Goal: Task Accomplishment & Management: Manage account settings

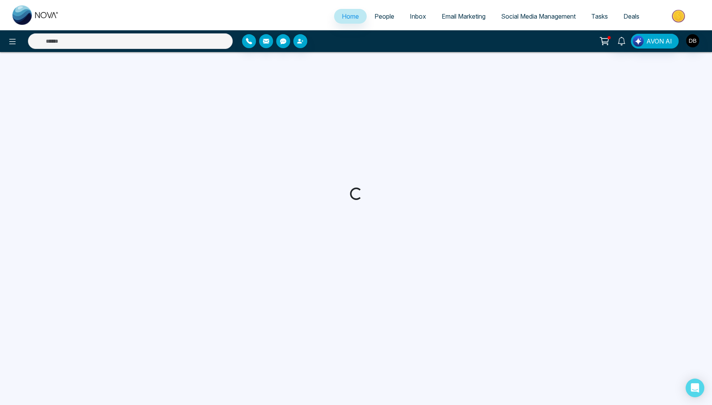
select select "*"
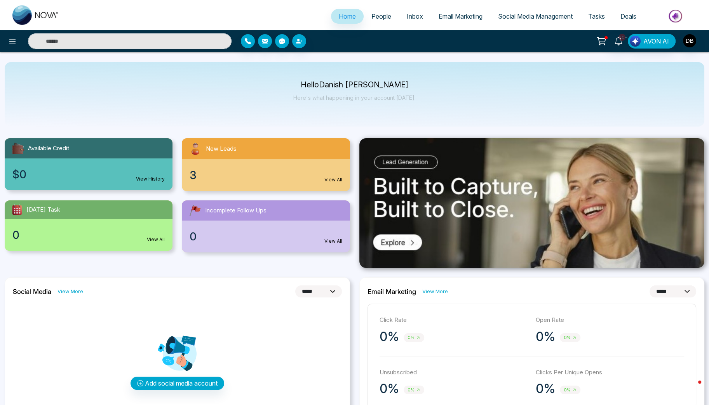
click at [339, 181] on link "View All" at bounding box center [333, 179] width 18 height 7
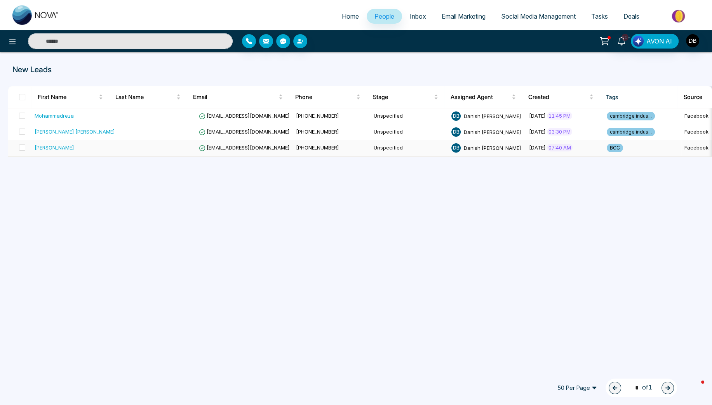
click at [210, 148] on span "[EMAIL_ADDRESS][DOMAIN_NAME]" at bounding box center [244, 147] width 91 height 6
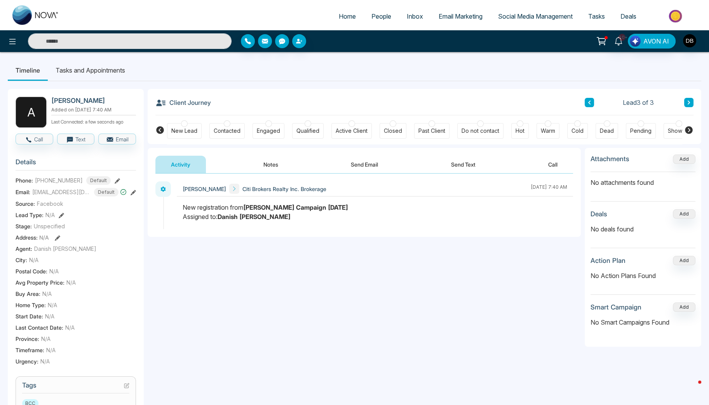
click at [255, 174] on div "[PERSON_NAME] Citi Brokers Realty Inc. Brokerage [DATE] 7:40 AM" at bounding box center [364, 205] width 433 height 63
click at [283, 161] on button "Notes" at bounding box center [271, 164] width 46 height 17
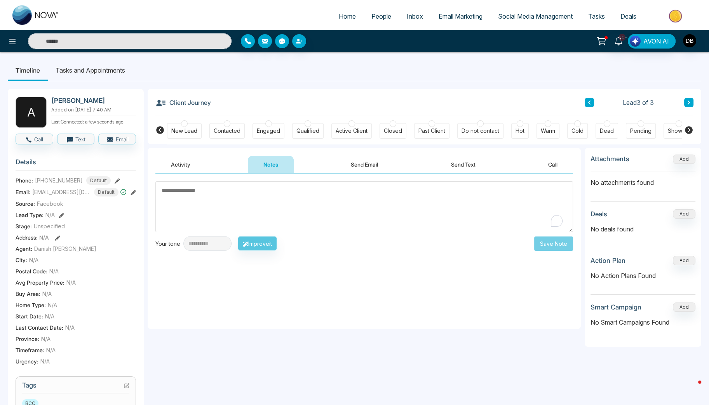
click at [359, 168] on button "Send Email" at bounding box center [364, 164] width 58 height 17
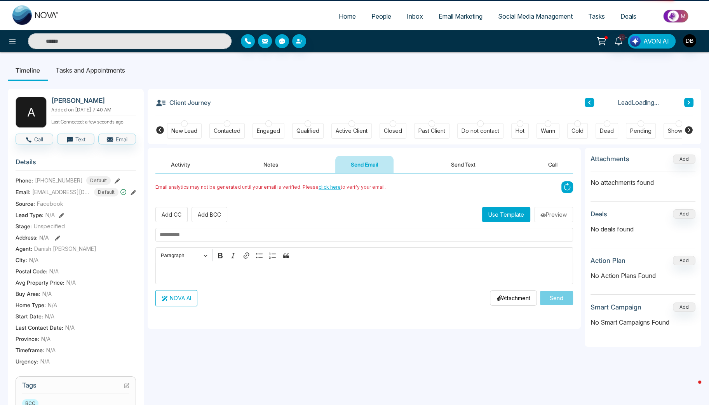
click at [444, 168] on button "Send Text" at bounding box center [463, 164] width 56 height 17
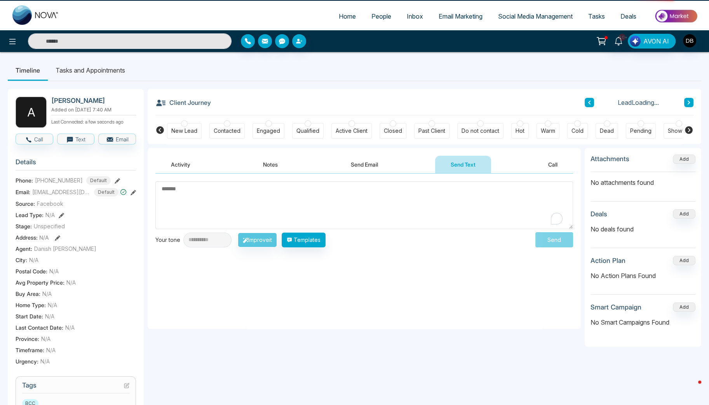
click at [266, 168] on button "Notes" at bounding box center [270, 164] width 46 height 17
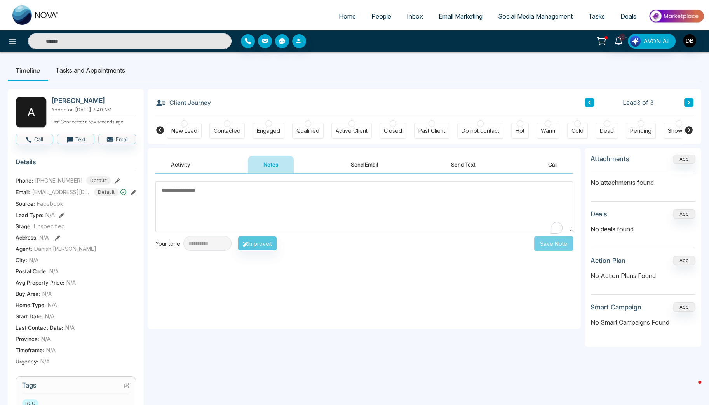
click at [209, 169] on div "Activity Notes Send Email Send Text Call" at bounding box center [364, 165] width 418 height 18
click at [183, 168] on button "Activity" at bounding box center [180, 164] width 50 height 17
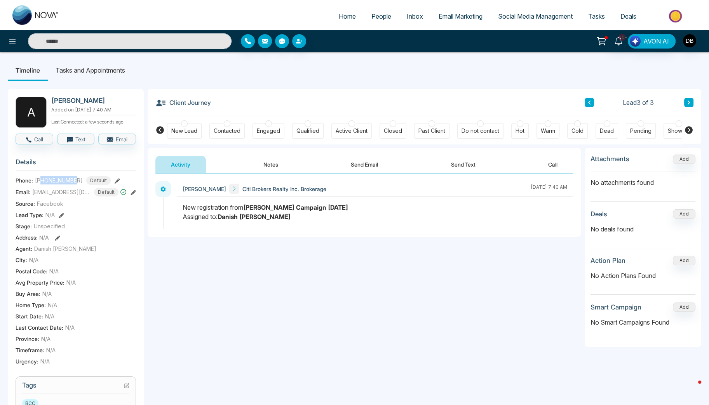
drag, startPoint x: 76, startPoint y: 178, endPoint x: 46, endPoint y: 188, distance: 31.7
click at [42, 181] on span "[PHONE_NUMBER]" at bounding box center [59, 180] width 48 height 8
copy span "2893837486"
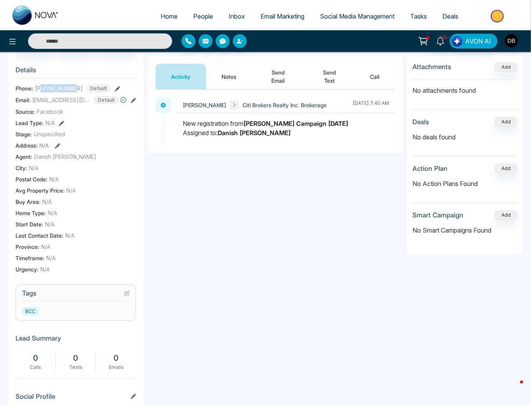
scroll to position [62, 0]
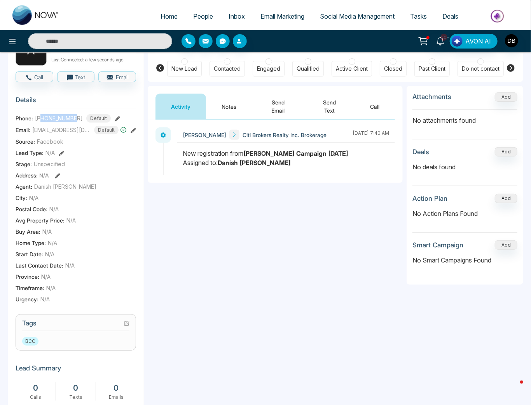
click at [228, 108] on button "Notes" at bounding box center [229, 107] width 46 height 26
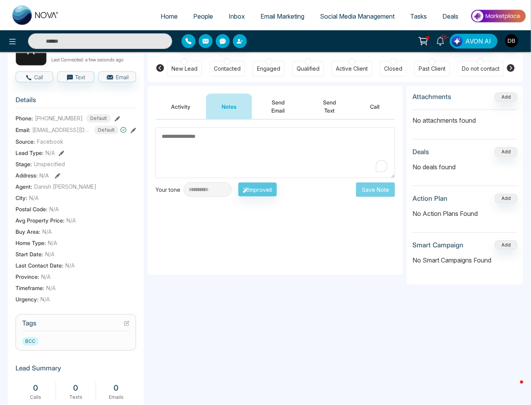
click at [168, 154] on textarea "To enrich screen reader interactions, please activate Accessibility in Grammarl…" at bounding box center [274, 152] width 239 height 51
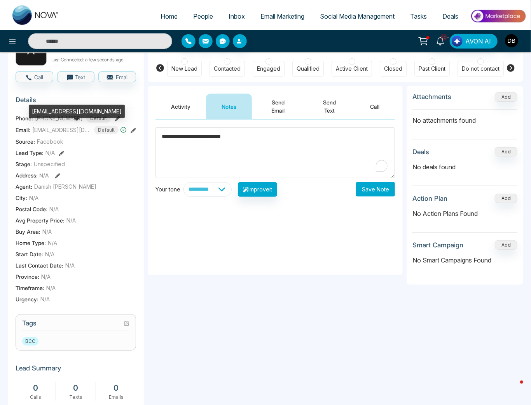
click at [76, 129] on span "[EMAIL_ADDRESS][DOMAIN_NAME]" at bounding box center [61, 130] width 58 height 8
copy span "[EMAIL_ADDRESS][DOMAIN_NAME]"
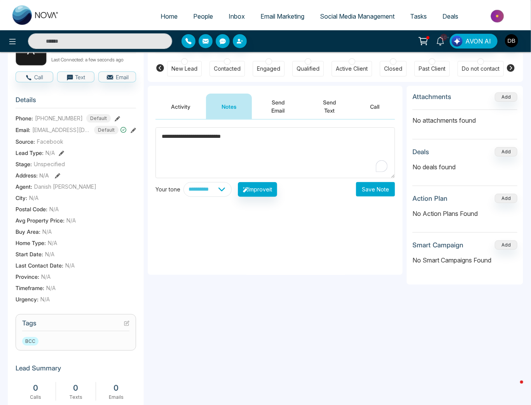
click at [298, 132] on textarea "**********" at bounding box center [274, 152] width 239 height 51
type textarea "**********"
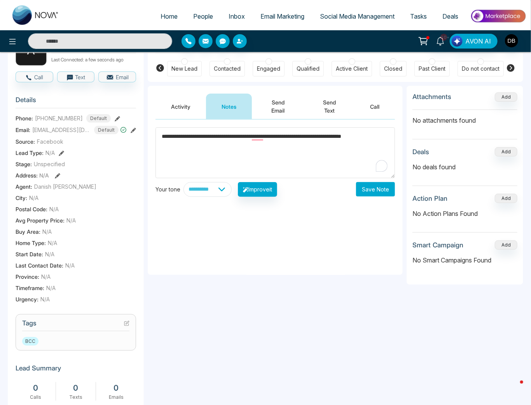
click at [368, 190] on button "Save Note" at bounding box center [375, 189] width 39 height 14
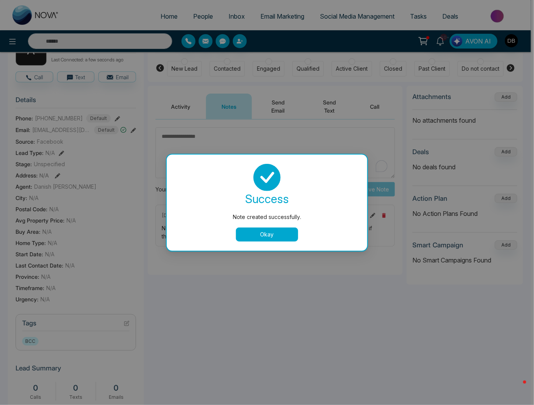
click at [265, 235] on button "Okay" at bounding box center [267, 235] width 62 height 14
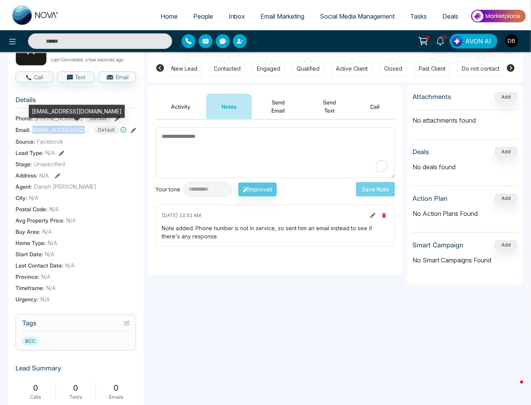
drag, startPoint x: 87, startPoint y: 129, endPoint x: 32, endPoint y: 126, distance: 54.9
click at [32, 126] on span "[EMAIL_ADDRESS][DOMAIN_NAME]" at bounding box center [61, 130] width 58 height 8
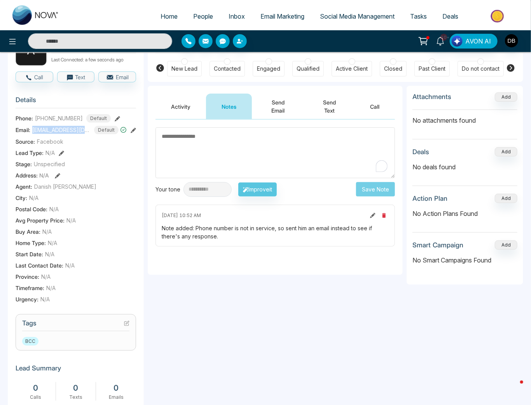
copy span "[EMAIL_ADDRESS][DOMAIN_NAME]"
click at [365, 266] on div "**********" at bounding box center [275, 197] width 255 height 155
click at [465, 66] on div "Do not contact" at bounding box center [480, 69] width 38 height 8
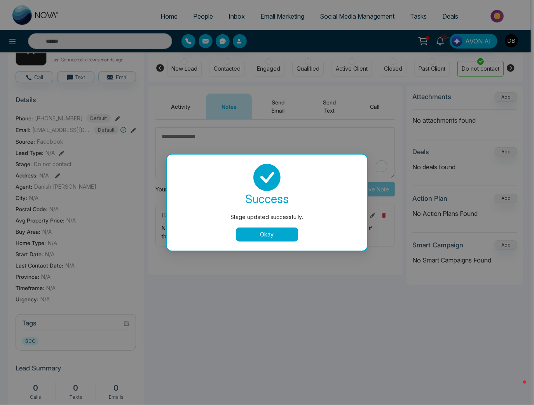
click at [278, 231] on button "Okay" at bounding box center [267, 235] width 62 height 14
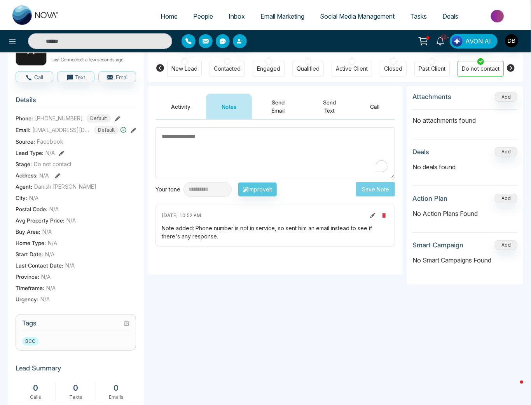
click at [511, 67] on icon at bounding box center [510, 67] width 9 height 9
click at [157, 65] on icon at bounding box center [159, 67] width 9 height 9
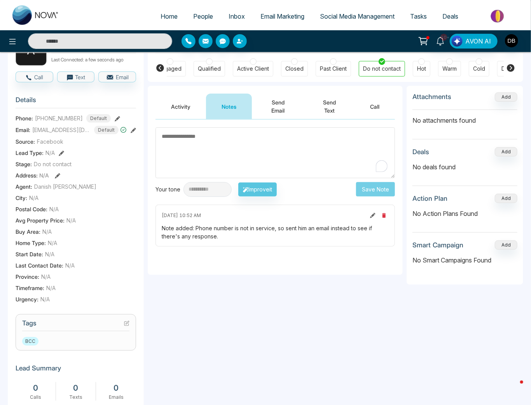
scroll to position [0, 6]
click at [157, 65] on icon at bounding box center [159, 67] width 9 height 9
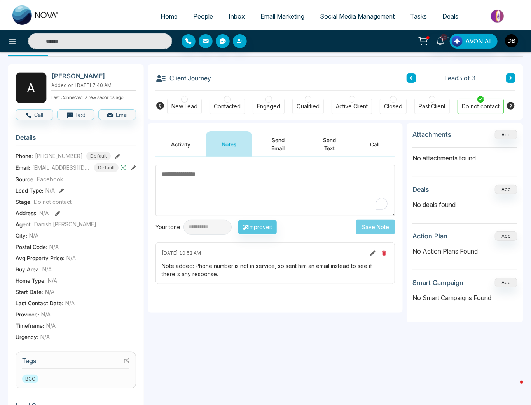
scroll to position [0, 0]
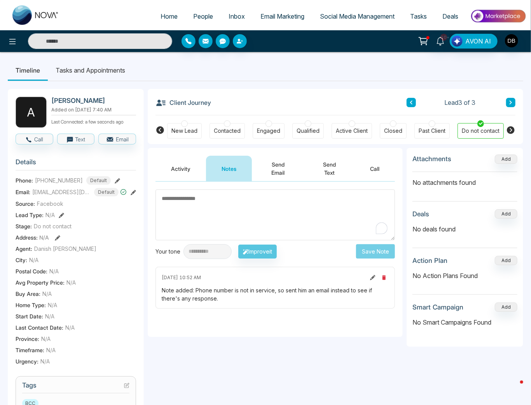
click at [284, 88] on div "**********" at bounding box center [265, 339] width 515 height 516
click at [256, 349] on div "**********" at bounding box center [275, 368] width 255 height 440
click at [414, 101] on button at bounding box center [410, 102] width 9 height 9
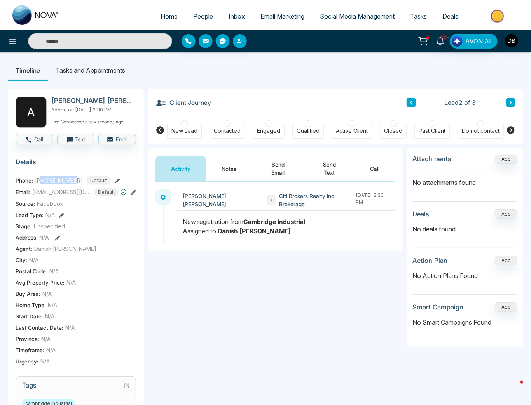
drag, startPoint x: 76, startPoint y: 180, endPoint x: 42, endPoint y: 180, distance: 34.6
click at [42, 180] on span "[PHONE_NUMBER]" at bounding box center [59, 180] width 48 height 8
copy span "6472013672"
click at [228, 174] on button "Notes" at bounding box center [229, 169] width 46 height 26
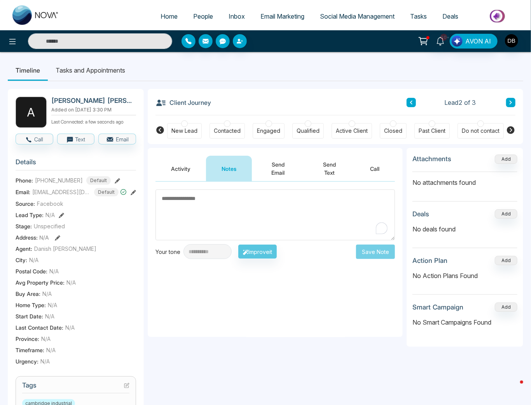
click at [510, 102] on icon at bounding box center [510, 102] width 4 height 5
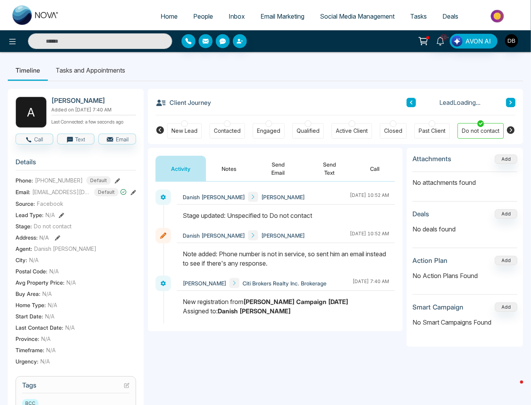
click at [242, 169] on button "Notes" at bounding box center [229, 169] width 46 height 26
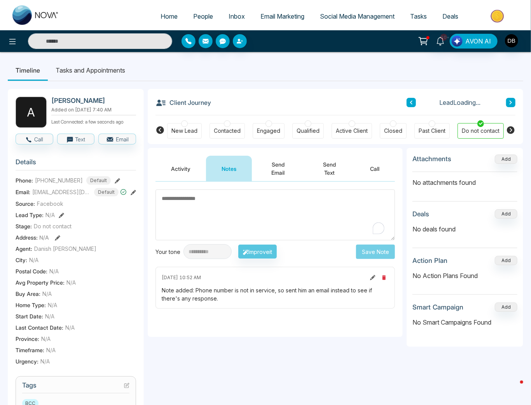
click at [292, 211] on textarea "To enrich screen reader interactions, please activate Accessibility in Grammarl…" at bounding box center [274, 215] width 239 height 51
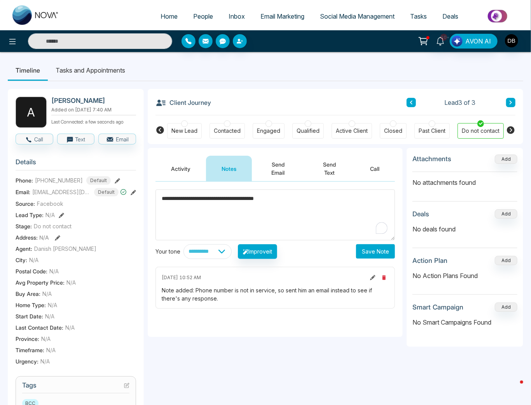
drag, startPoint x: 294, startPoint y: 202, endPoint x: 14, endPoint y: 223, distance: 281.6
click at [15, 223] on div "**********" at bounding box center [265, 339] width 515 height 516
click at [374, 279] on icon at bounding box center [372, 277] width 5 height 5
click at [293, 224] on textarea "**********" at bounding box center [274, 215] width 239 height 51
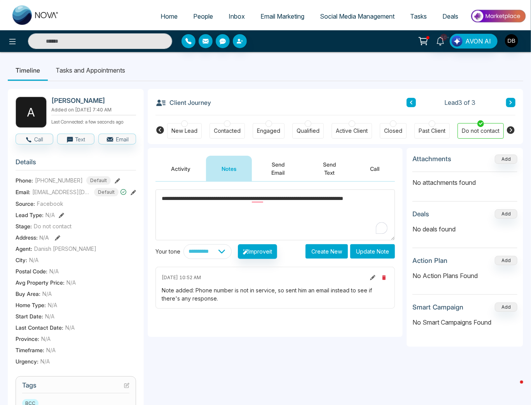
paste textarea "**********"
type textarea "**********"
click at [374, 253] on button "Update Note" at bounding box center [372, 251] width 45 height 14
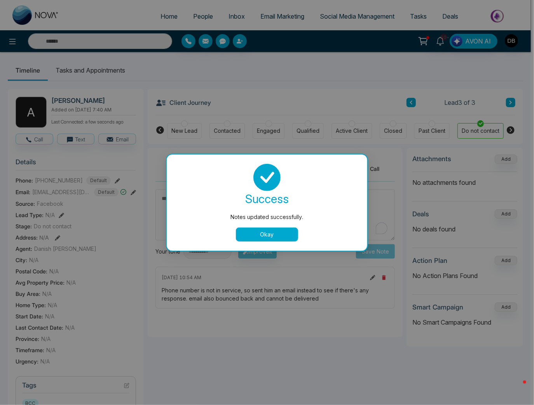
click at [292, 236] on button "Okay" at bounding box center [267, 235] width 62 height 14
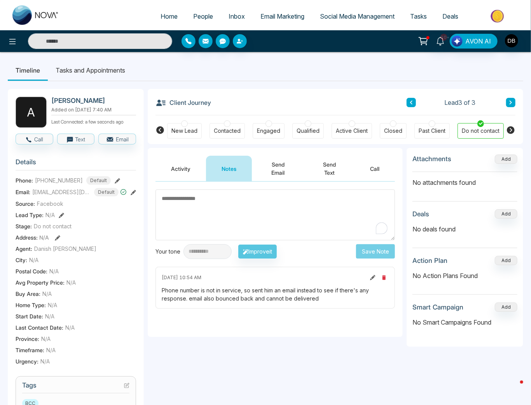
click at [409, 98] on button at bounding box center [410, 102] width 9 height 9
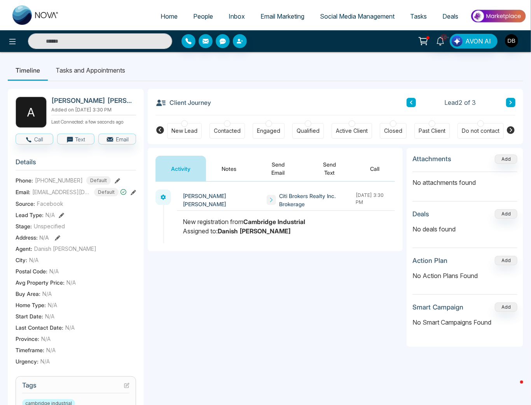
click at [479, 129] on div "Do not contact" at bounding box center [480, 131] width 38 height 8
click at [225, 166] on button "Notes" at bounding box center [229, 169] width 46 height 26
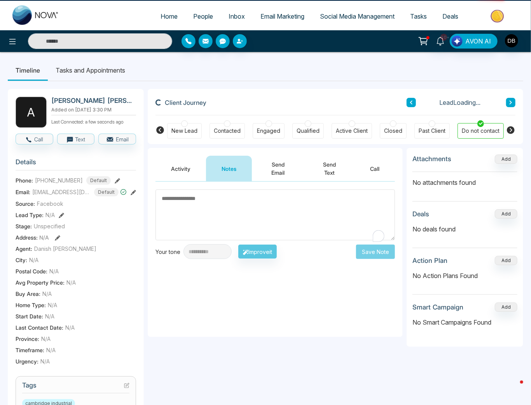
click at [272, 223] on textarea "To enrich screen reader interactions, please activate Accessibility in Grammarl…" at bounding box center [274, 215] width 239 height 51
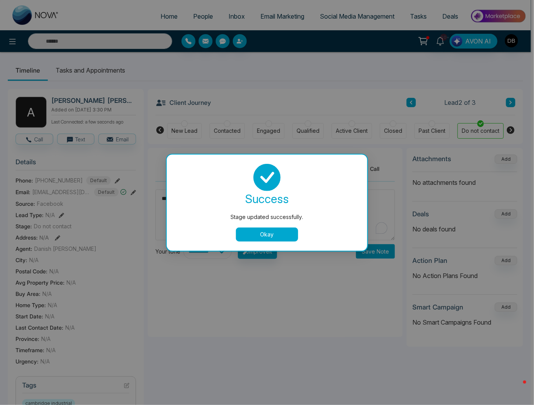
click at [261, 238] on button "Okay" at bounding box center [267, 235] width 62 height 14
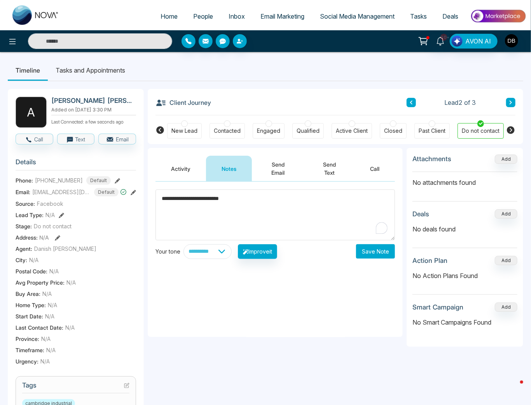
click at [298, 211] on textarea "**********" at bounding box center [274, 215] width 239 height 51
type textarea "**********"
click at [371, 247] on button "Save Note" at bounding box center [375, 251] width 39 height 14
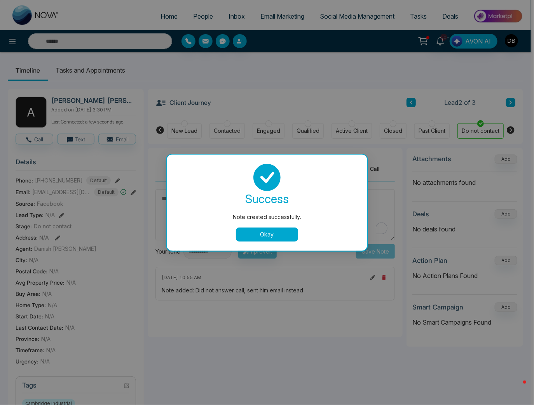
click at [278, 239] on button "Okay" at bounding box center [267, 235] width 62 height 14
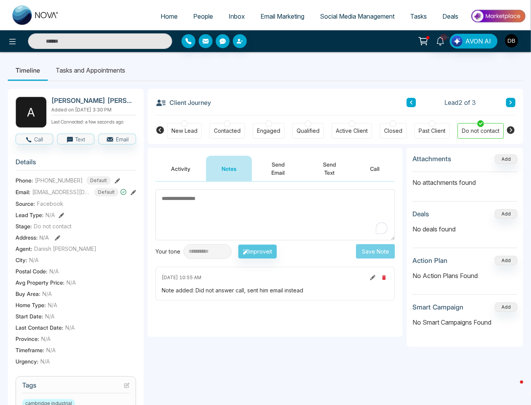
click at [68, 190] on span "[EMAIL_ADDRESS][DOMAIN_NAME]" at bounding box center [61, 192] width 58 height 8
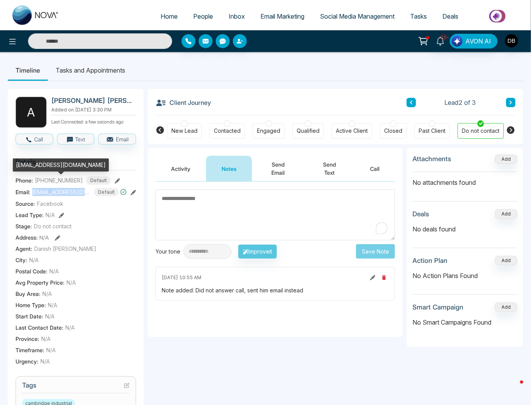
click at [68, 190] on span "[EMAIL_ADDRESS][DOMAIN_NAME]" at bounding box center [61, 192] width 58 height 8
copy span "alcidesfernandes2011"
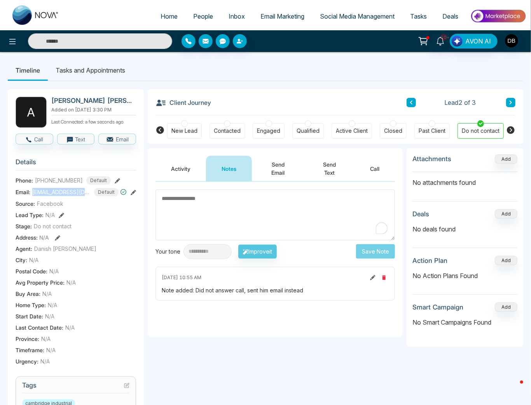
click at [244, 81] on div "**********" at bounding box center [265, 339] width 515 height 516
click at [70, 190] on span "[EMAIL_ADDRESS][DOMAIN_NAME]" at bounding box center [61, 192] width 58 height 8
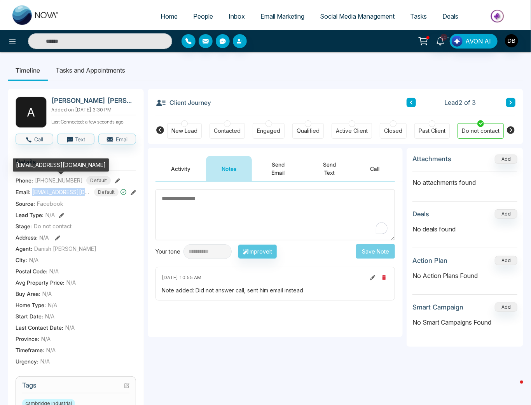
click at [70, 190] on span "[EMAIL_ADDRESS][DOMAIN_NAME]" at bounding box center [61, 192] width 58 height 8
copy span "[EMAIL_ADDRESS][DOMAIN_NAME]"
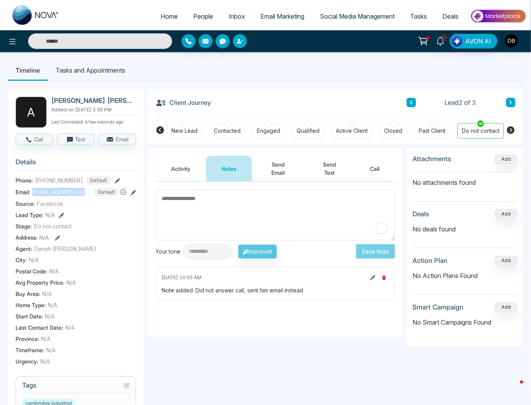
click at [412, 104] on icon at bounding box center [411, 102] width 4 height 5
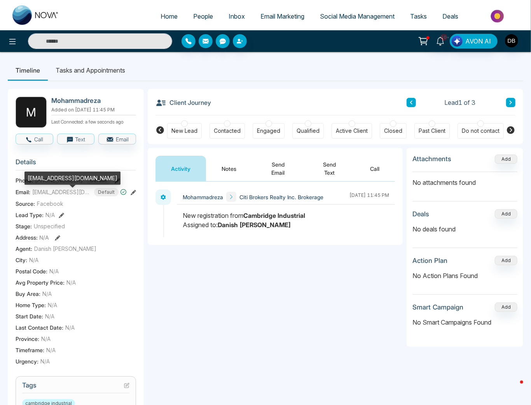
click at [62, 194] on span "[EMAIL_ADDRESS][DOMAIN_NAME]" at bounding box center [61, 192] width 58 height 8
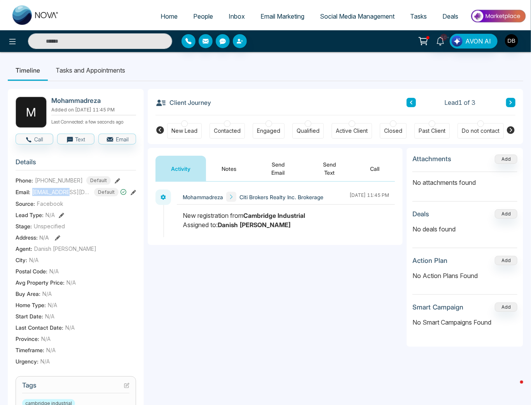
click at [66, 194] on span "[EMAIL_ADDRESS][DOMAIN_NAME]" at bounding box center [61, 192] width 58 height 8
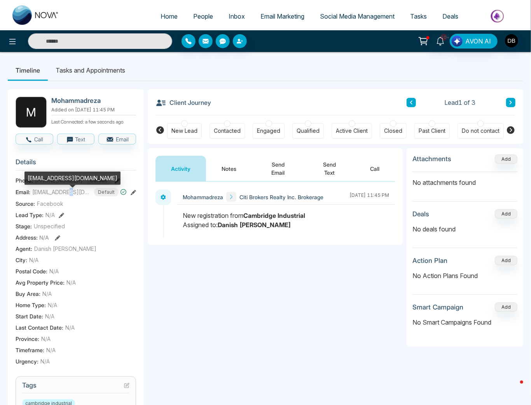
click at [66, 194] on span "[EMAIL_ADDRESS][DOMAIN_NAME]" at bounding box center [61, 192] width 58 height 8
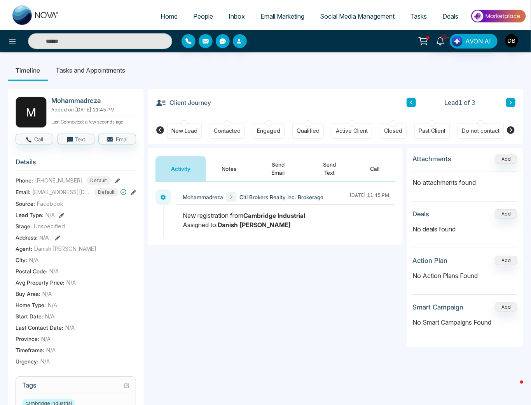
drag, startPoint x: 286, startPoint y: 336, endPoint x: 243, endPoint y: 313, distance: 49.5
click at [287, 336] on div "**********" at bounding box center [275, 259] width 255 height 155
click at [63, 193] on span "[EMAIL_ADDRESS][DOMAIN_NAME]" at bounding box center [61, 192] width 58 height 8
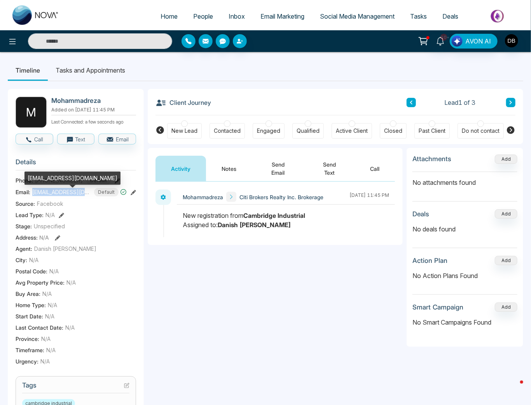
click at [63, 193] on span "[EMAIL_ADDRESS][DOMAIN_NAME]" at bounding box center [61, 192] width 58 height 8
copy span "[EMAIL_ADDRESS][DOMAIN_NAME]"
click at [471, 132] on div "Do not contact" at bounding box center [480, 131] width 38 height 8
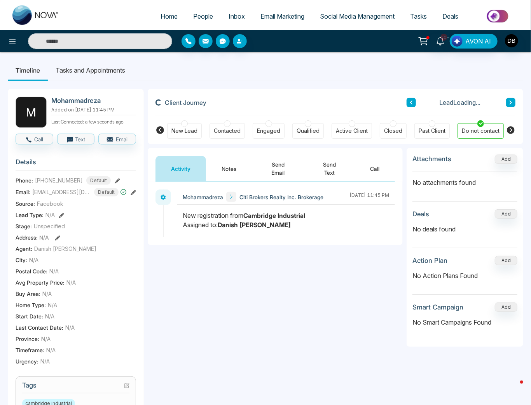
click at [240, 166] on button "Notes" at bounding box center [229, 169] width 46 height 26
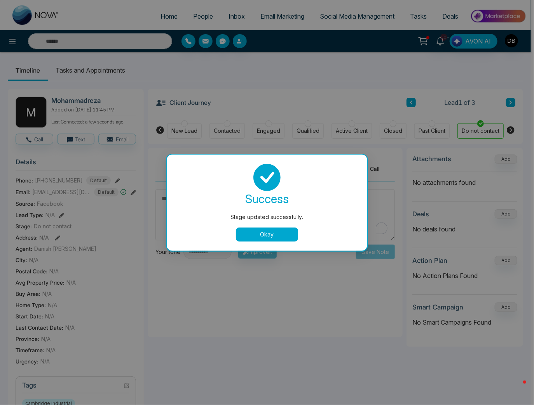
click at [259, 233] on button "Okay" at bounding box center [267, 235] width 62 height 14
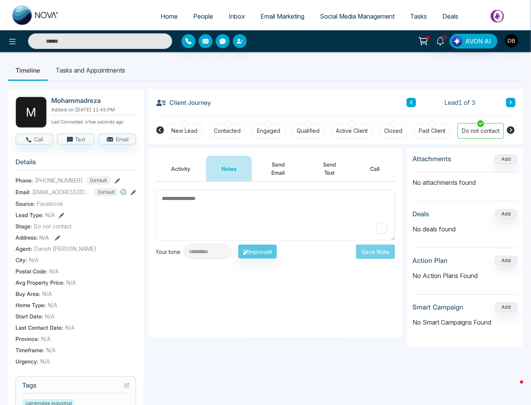
click at [276, 219] on textarea "To enrich screen reader interactions, please activate Accessibility in Grammarl…" at bounding box center [274, 215] width 239 height 51
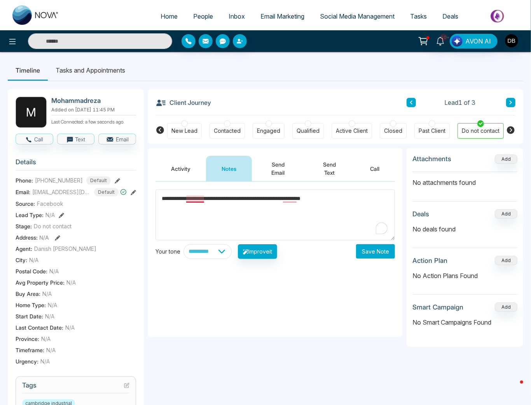
click at [191, 199] on textarea "**********" at bounding box center [274, 215] width 239 height 51
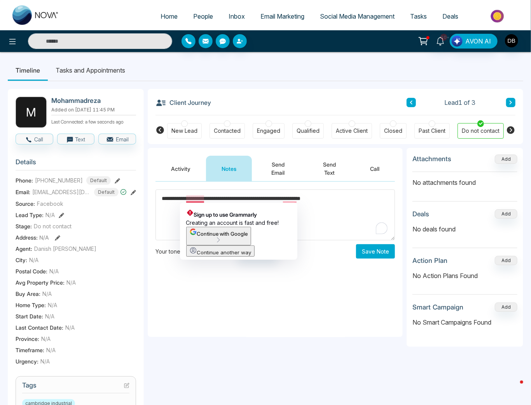
click at [355, 219] on textarea "**********" at bounding box center [274, 215] width 239 height 51
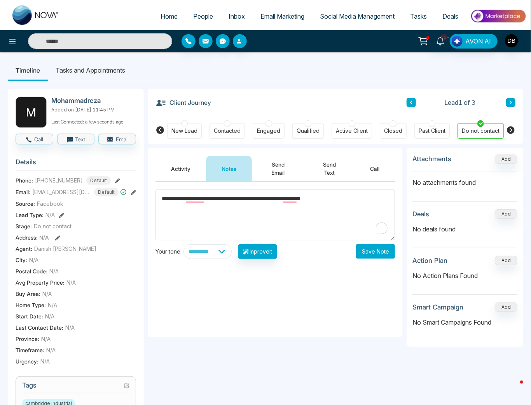
click at [299, 200] on textarea "**********" at bounding box center [274, 215] width 239 height 51
click at [294, 200] on textarea "**********" at bounding box center [274, 215] width 239 height 51
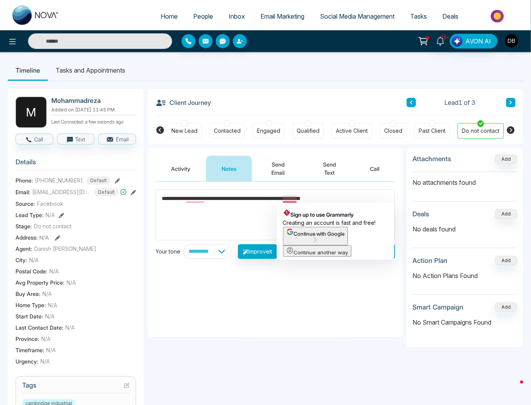
click at [385, 190] on textarea "**********" at bounding box center [274, 215] width 239 height 51
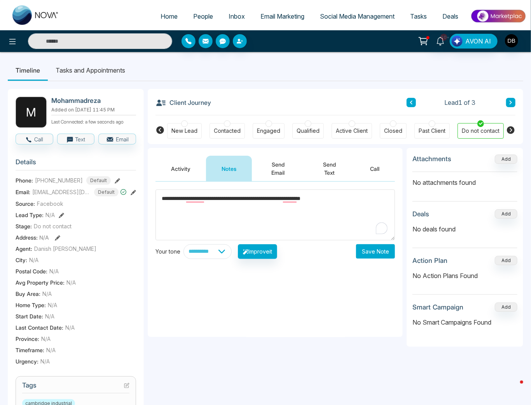
type textarea "**********"
click at [386, 260] on div "**********" at bounding box center [275, 259] width 255 height 155
click at [386, 253] on button "Save Note" at bounding box center [375, 251] width 39 height 14
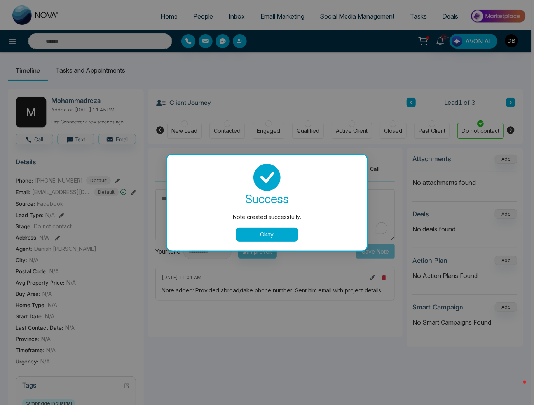
click at [277, 229] on button "Okay" at bounding box center [267, 235] width 62 height 14
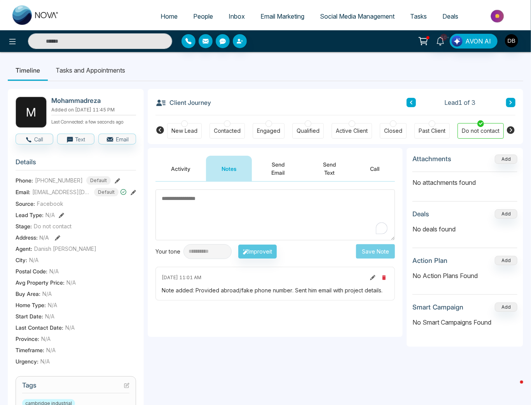
click at [205, 16] on span "People" at bounding box center [203, 16] width 20 height 8
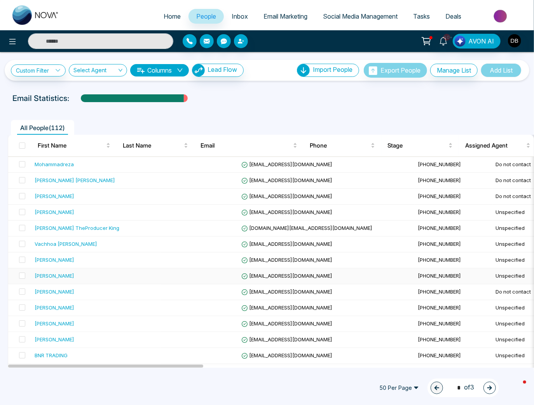
click at [106, 275] on div "[PERSON_NAME]" at bounding box center [96, 276] width 123 height 8
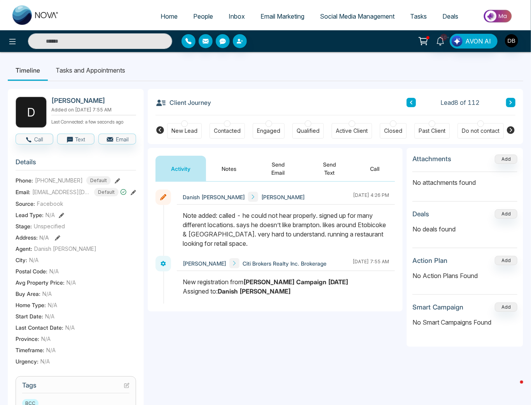
click at [477, 130] on div "Do not contact" at bounding box center [480, 131] width 38 height 8
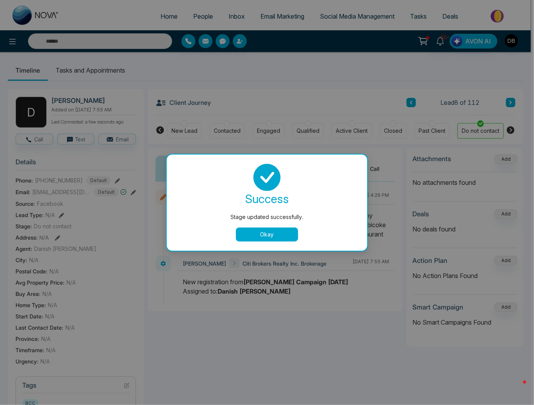
click at [268, 234] on button "Okay" at bounding box center [267, 235] width 62 height 14
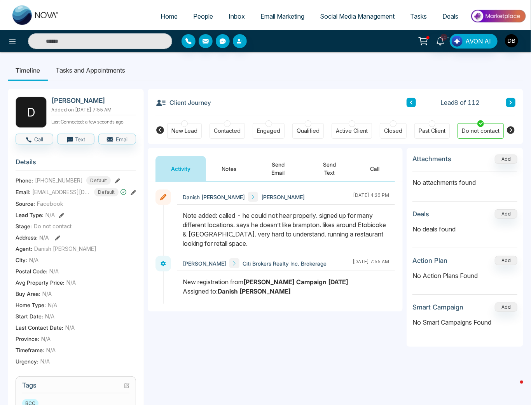
click at [418, 96] on div "Client Journey Lead 8 of 112" at bounding box center [335, 102] width 360 height 26
click at [411, 99] on button at bounding box center [410, 102] width 9 height 9
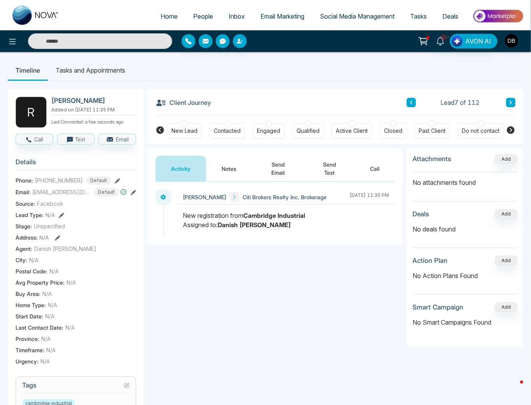
click at [225, 284] on div "**********" at bounding box center [275, 259] width 255 height 155
click at [69, 177] on span "[PHONE_NUMBER]" at bounding box center [59, 180] width 48 height 8
copy span "16479866048"
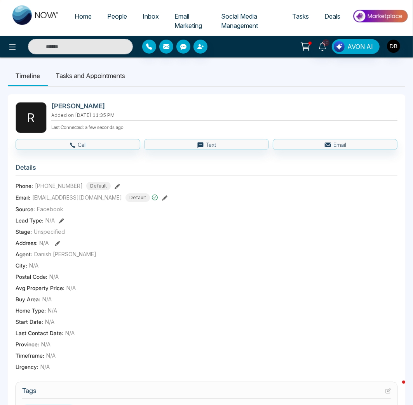
drag, startPoint x: 196, startPoint y: 175, endPoint x: 201, endPoint y: 184, distance: 9.9
click at [196, 175] on section "Details Phone: [PHONE_NUMBER] Default Email: [EMAIL_ADDRESS][DOMAIN_NAME] Defau…" at bounding box center [207, 266] width 382 height 216
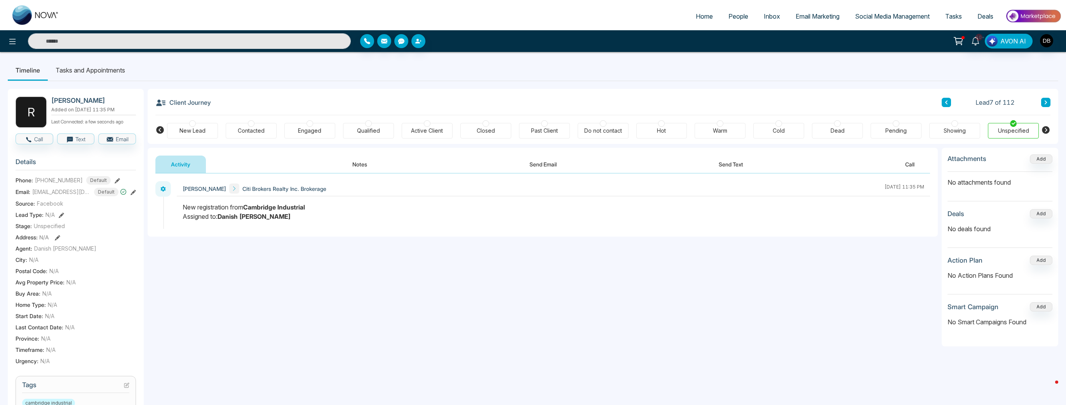
click at [363, 172] on button "Notes" at bounding box center [360, 164] width 46 height 17
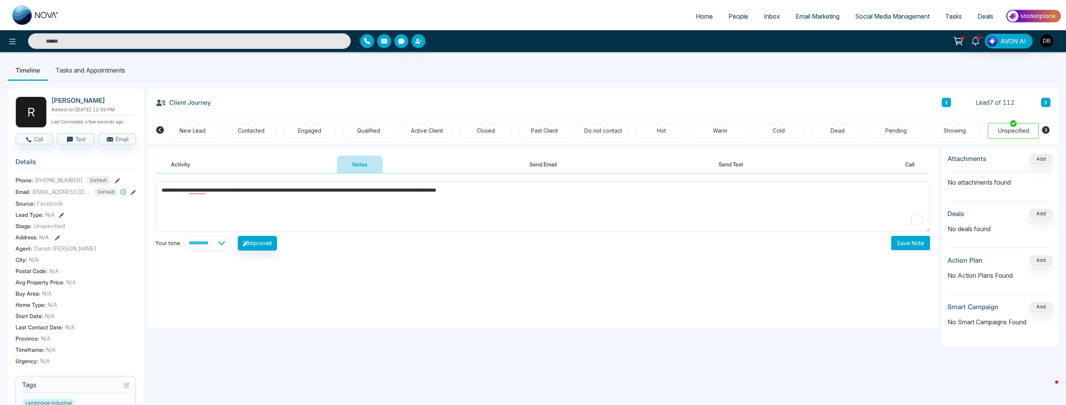
type textarea "**********"
click at [712, 246] on button "Save Note" at bounding box center [910, 243] width 39 height 14
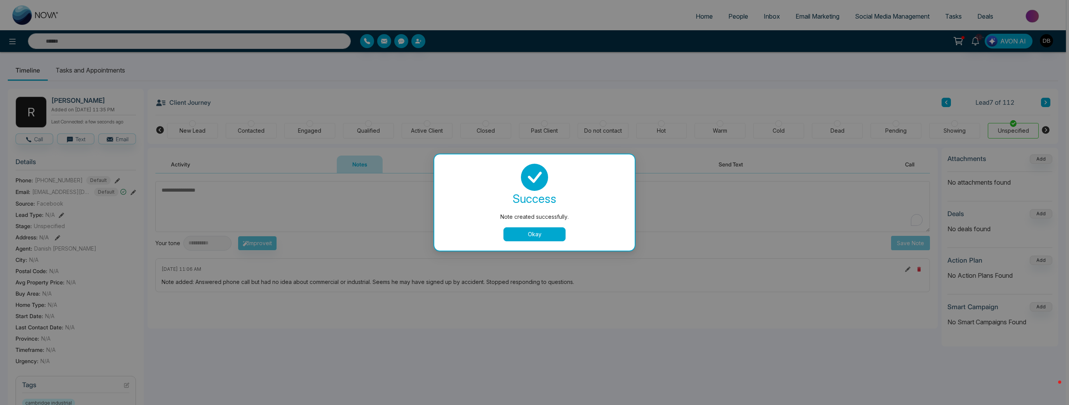
click at [520, 230] on button "Okay" at bounding box center [534, 235] width 62 height 14
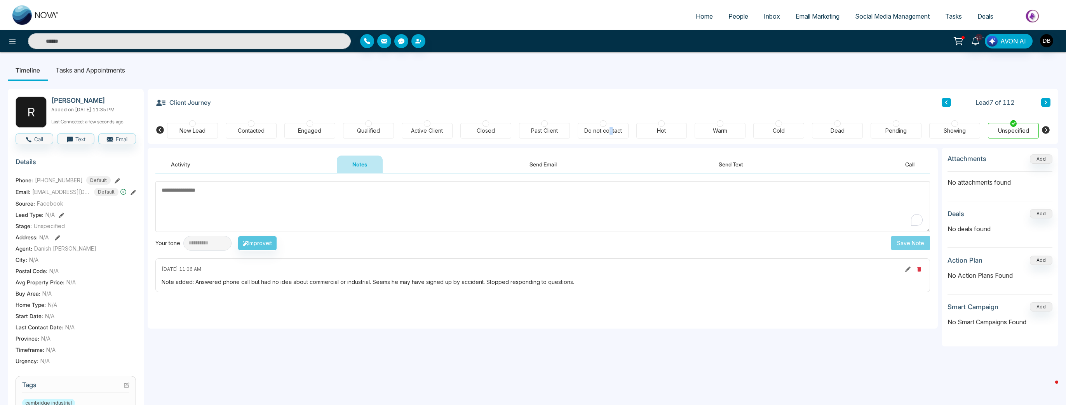
click at [611, 136] on div "Do not contact" at bounding box center [603, 131] width 51 height 16
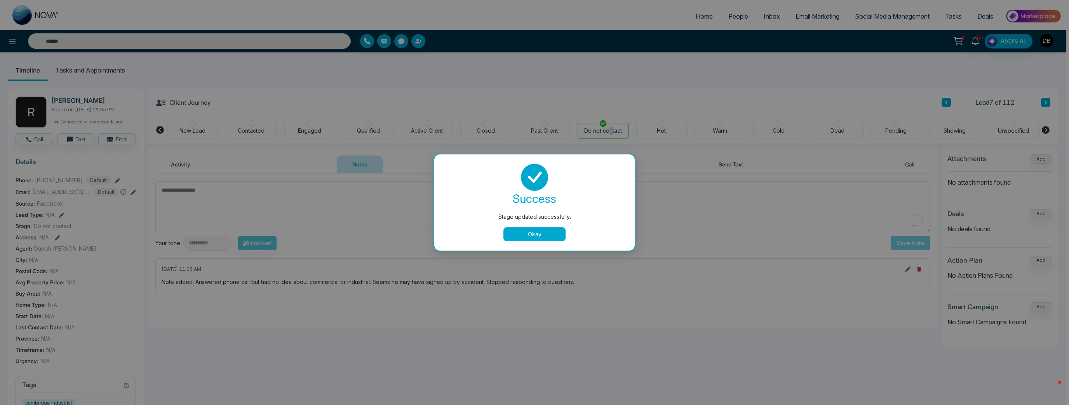
click at [546, 228] on button "Okay" at bounding box center [534, 235] width 62 height 14
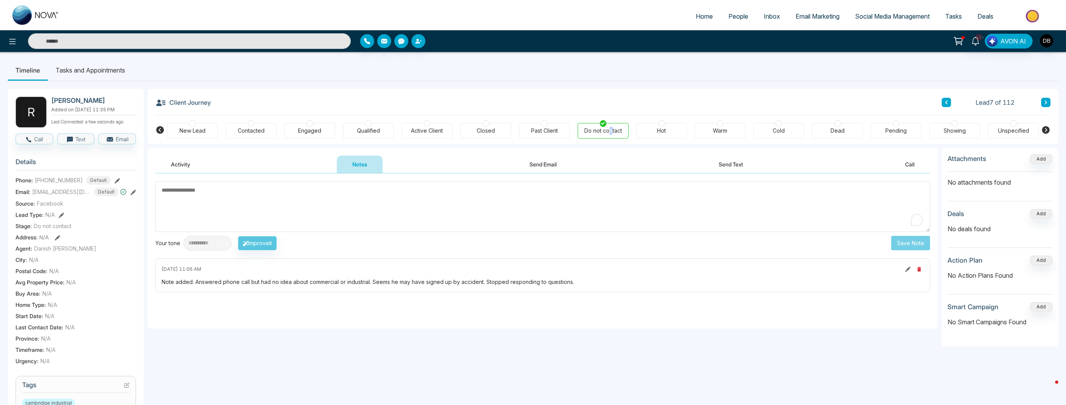
click at [712, 104] on icon at bounding box center [946, 102] width 4 height 5
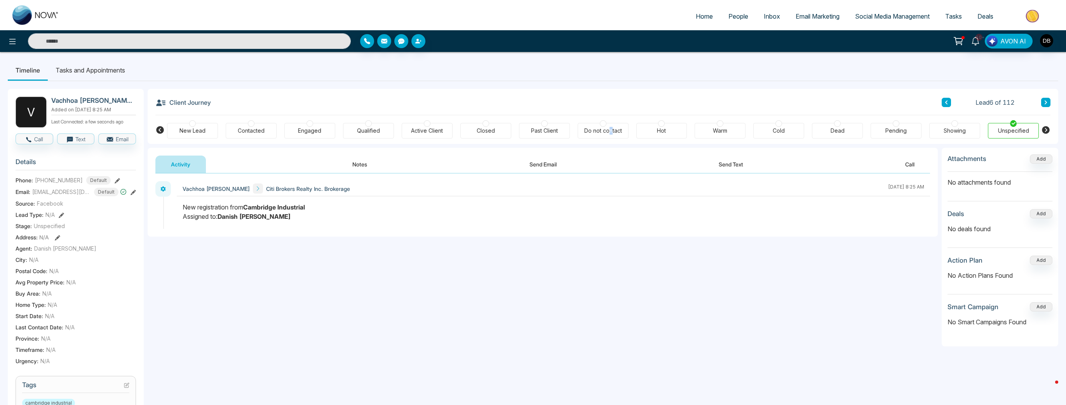
drag, startPoint x: 469, startPoint y: 326, endPoint x: 472, endPoint y: 332, distance: 6.4
click at [469, 326] on div "**********" at bounding box center [543, 251] width 790 height 155
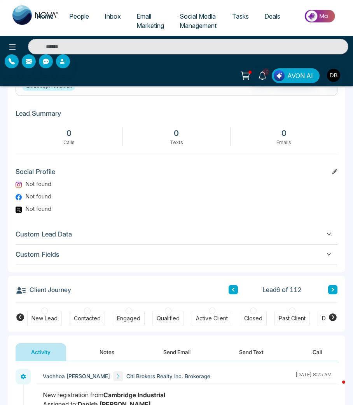
scroll to position [435, 0]
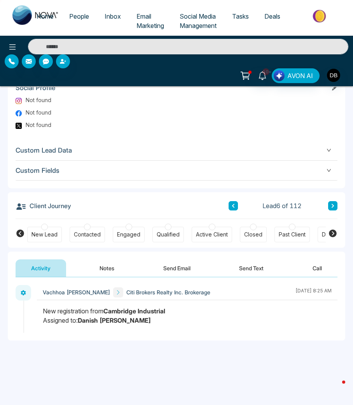
click at [324, 233] on div "Do not contact" at bounding box center [341, 235] width 38 height 8
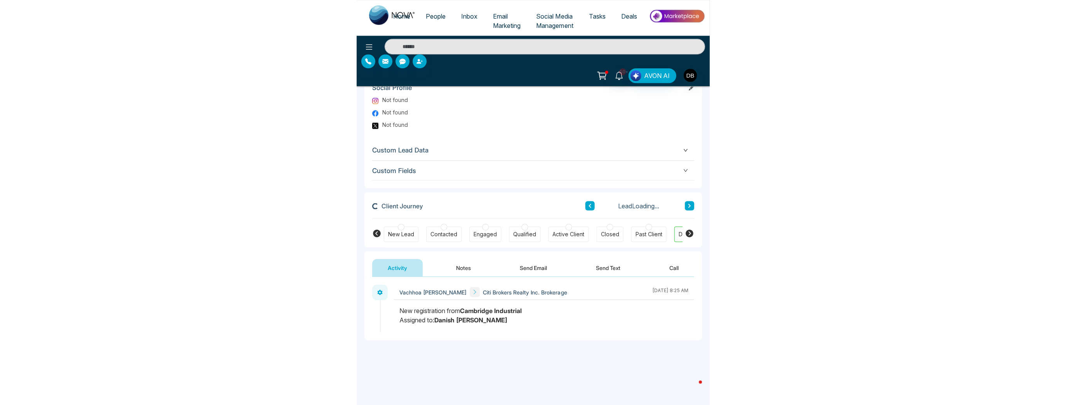
scroll to position [198, 0]
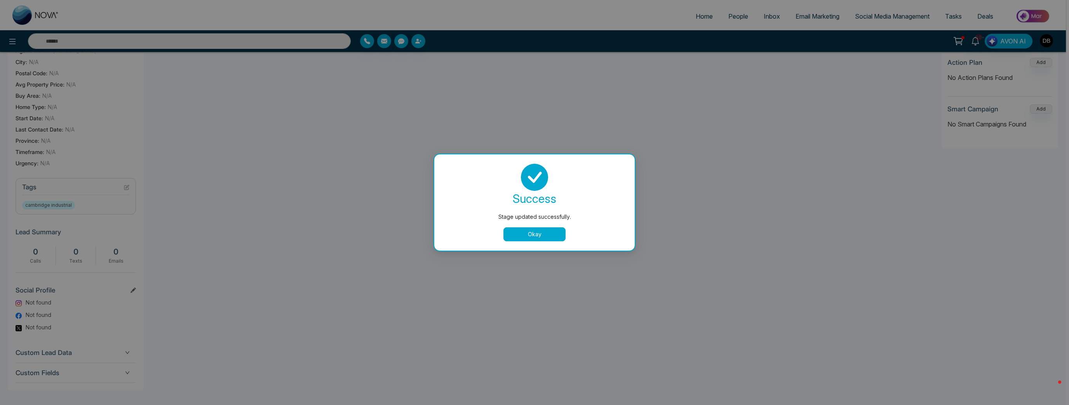
click at [532, 232] on button "Okay" at bounding box center [534, 235] width 62 height 14
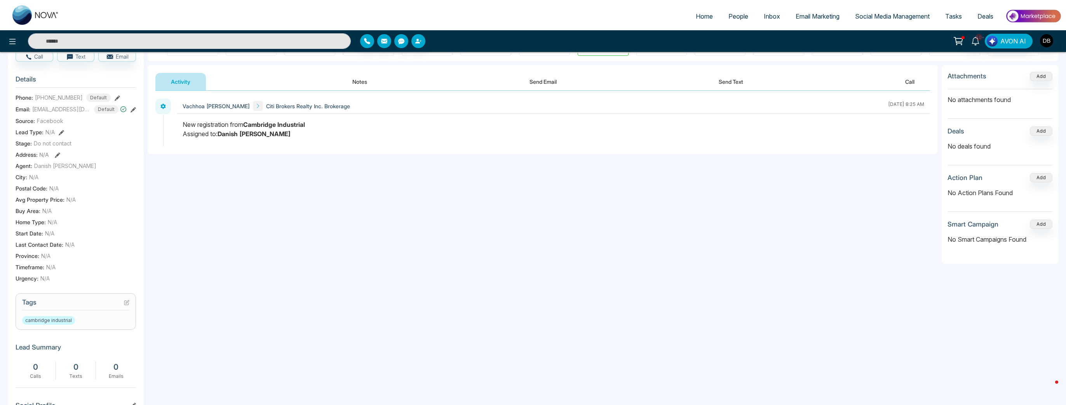
scroll to position [0, 0]
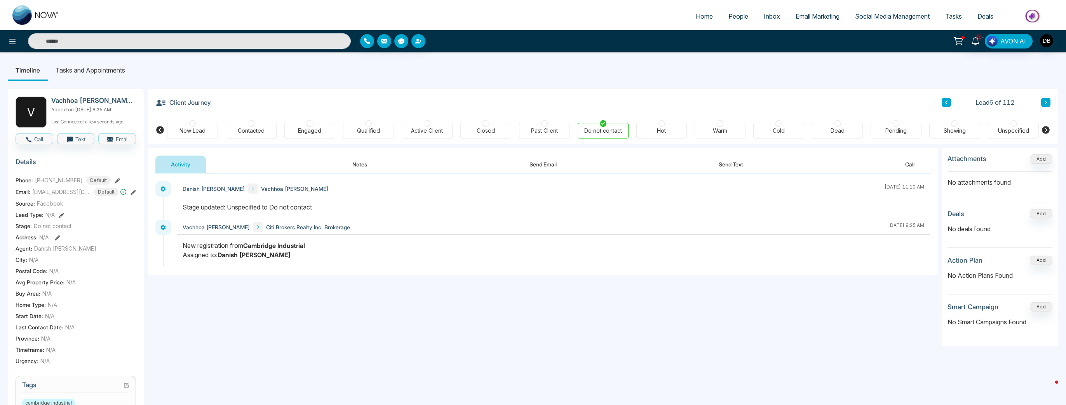
click at [365, 163] on button "Notes" at bounding box center [360, 164] width 46 height 17
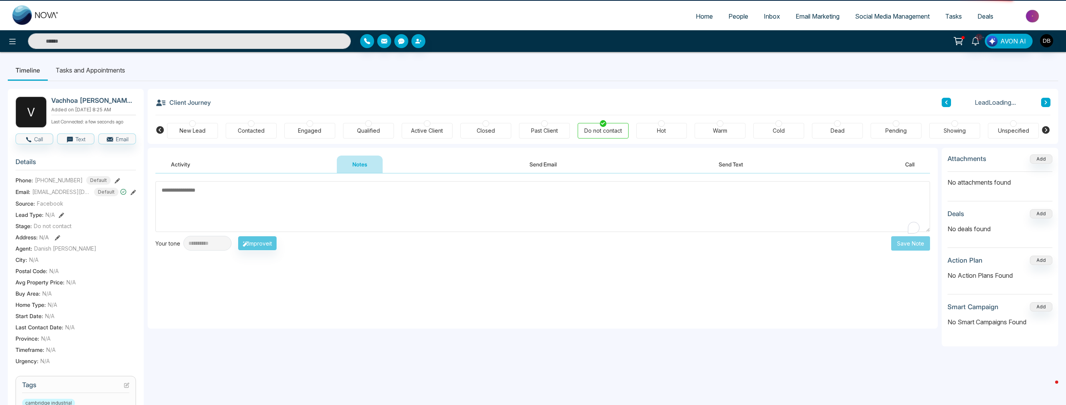
click at [275, 216] on textarea "To enrich screen reader interactions, please activate Accessibility in Grammarl…" at bounding box center [542, 206] width 774 height 51
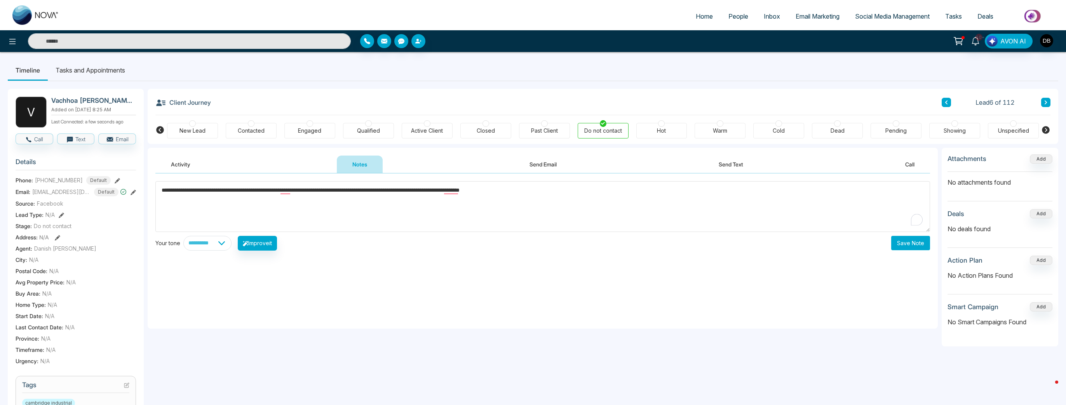
type textarea "**********"
click at [712, 241] on button "Save Note" at bounding box center [910, 243] width 39 height 14
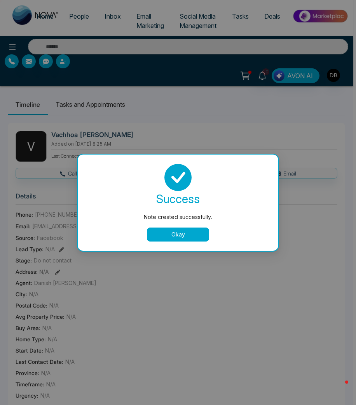
click at [186, 236] on button "Okay" at bounding box center [178, 235] width 62 height 14
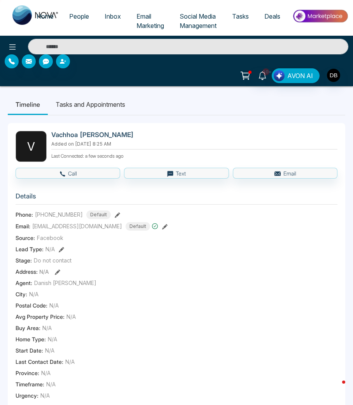
click at [80, 227] on span "[EMAIL_ADDRESS][DOMAIN_NAME]" at bounding box center [77, 226] width 90 height 8
click at [112, 229] on span "[EMAIL_ADDRESS][DOMAIN_NAME]" at bounding box center [77, 226] width 90 height 8
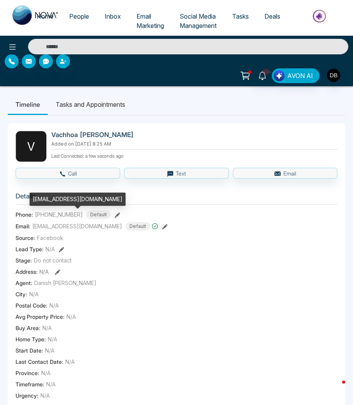
click at [112, 229] on span "[EMAIL_ADDRESS][DOMAIN_NAME]" at bounding box center [77, 226] width 90 height 8
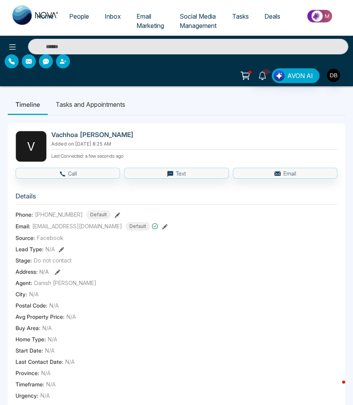
click at [82, 231] on section "Details Phone: [PHONE_NUMBER] Default Email: [EMAIL_ADDRESS][DOMAIN_NAME] Defau…" at bounding box center [177, 294] width 322 height 216
click at [55, 223] on span "[EMAIL_ADDRESS][DOMAIN_NAME]" at bounding box center [77, 226] width 90 height 8
click at [56, 214] on span "[PHONE_NUMBER]" at bounding box center [59, 215] width 48 height 8
click at [55, 214] on span "[PHONE_NUMBER]" at bounding box center [59, 215] width 48 height 8
click at [54, 214] on span "[PHONE_NUMBER]" at bounding box center [59, 215] width 48 height 8
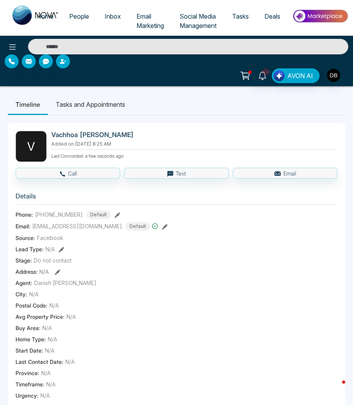
click at [54, 214] on span "[PHONE_NUMBER]" at bounding box center [59, 215] width 48 height 8
click at [52, 214] on span "[PHONE_NUMBER]" at bounding box center [59, 215] width 48 height 8
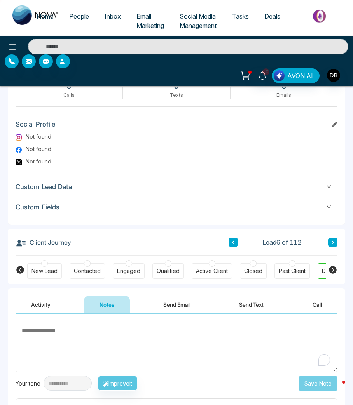
scroll to position [497, 0]
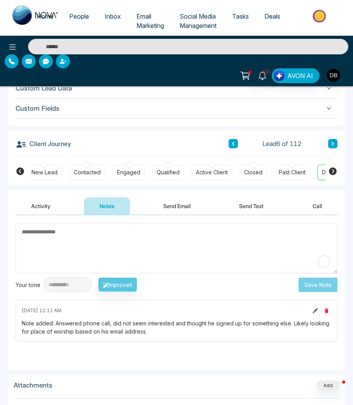
click at [34, 205] on button "Activity" at bounding box center [41, 205] width 50 height 17
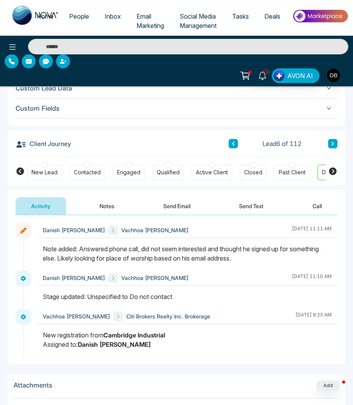
drag, startPoint x: 123, startPoint y: 299, endPoint x: 31, endPoint y: 303, distance: 92.1
click at [30, 303] on div "Danish [PERSON_NAME] Vachhoa [PERSON_NAME] [DATE] 11:11 AM Danish [PERSON_NAME]…" at bounding box center [177, 290] width 322 height 134
click at [110, 336] on strong "Cambridge Industrial" at bounding box center [134, 335] width 62 height 8
drag, startPoint x: 126, startPoint y: 342, endPoint x: 37, endPoint y: 332, distance: 89.1
click at [37, 332] on div at bounding box center [187, 344] width 300 height 26
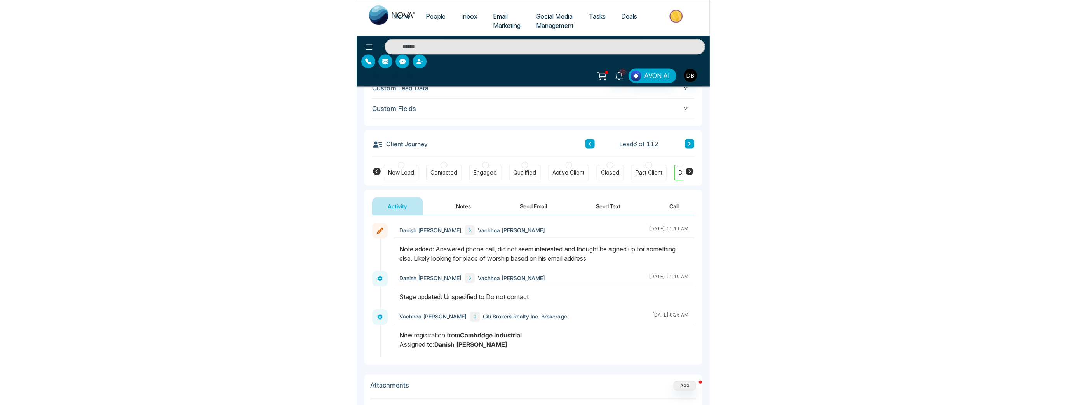
scroll to position [198, 0]
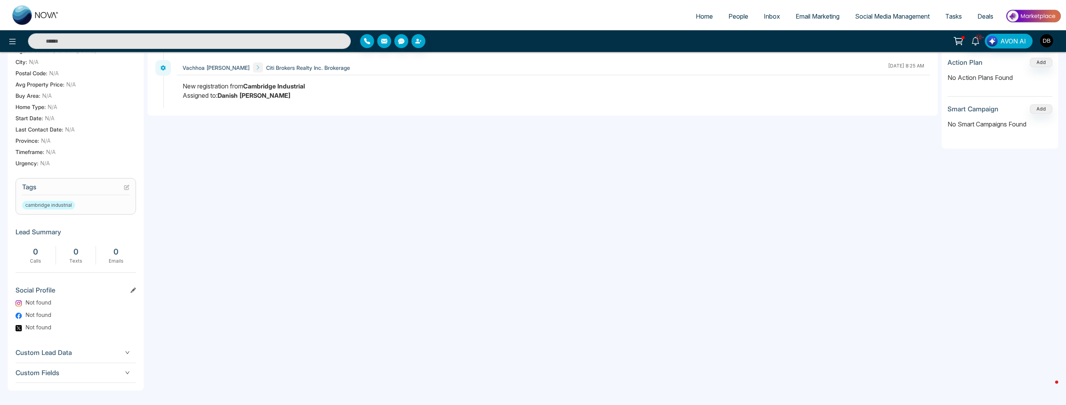
click at [712, 20] on span "People" at bounding box center [738, 16] width 20 height 8
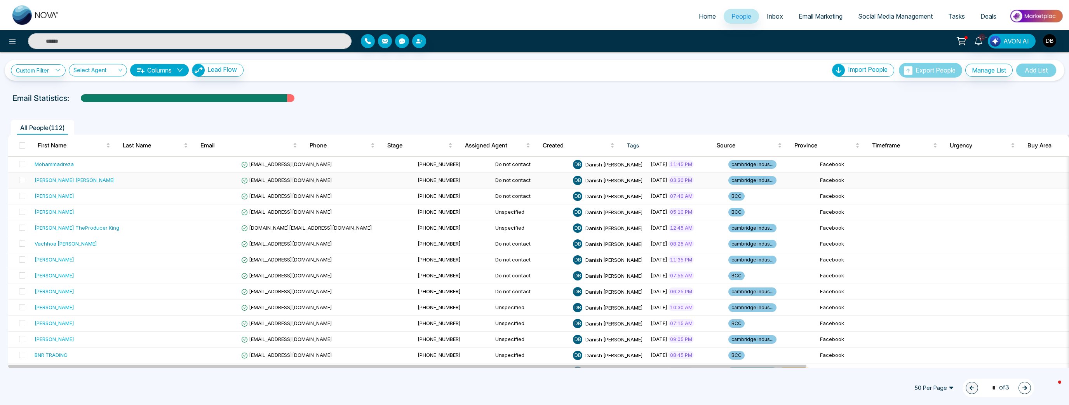
click at [112, 175] on td "[PERSON_NAME] [PERSON_NAME]" at bounding box center [95, 181] width 129 height 16
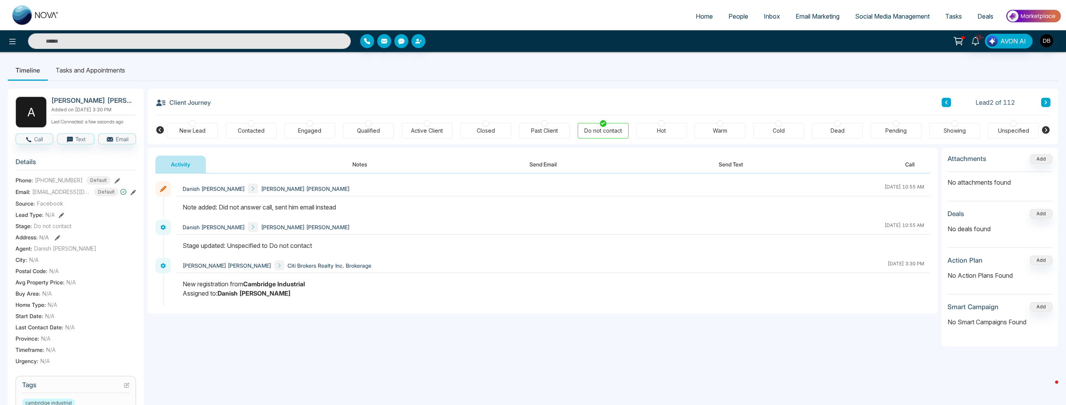
click at [362, 166] on button "Notes" at bounding box center [360, 164] width 46 height 17
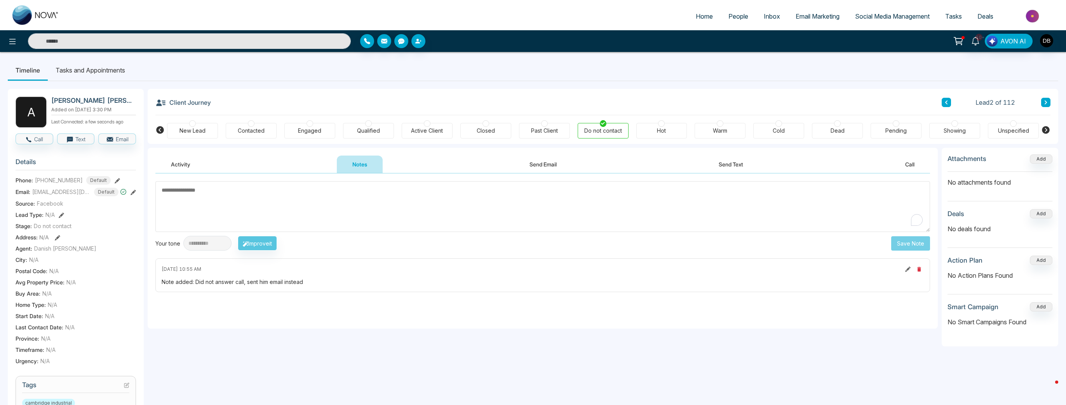
click at [356, 221] on textarea "To enrich screen reader interactions, please activate Accessibility in Grammarl…" at bounding box center [542, 206] width 774 height 51
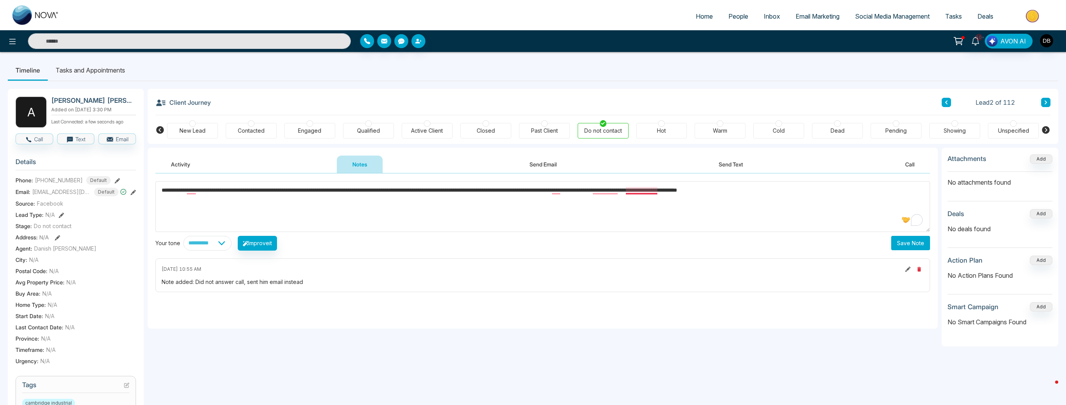
click at [650, 191] on textarea "**********" at bounding box center [542, 206] width 774 height 51
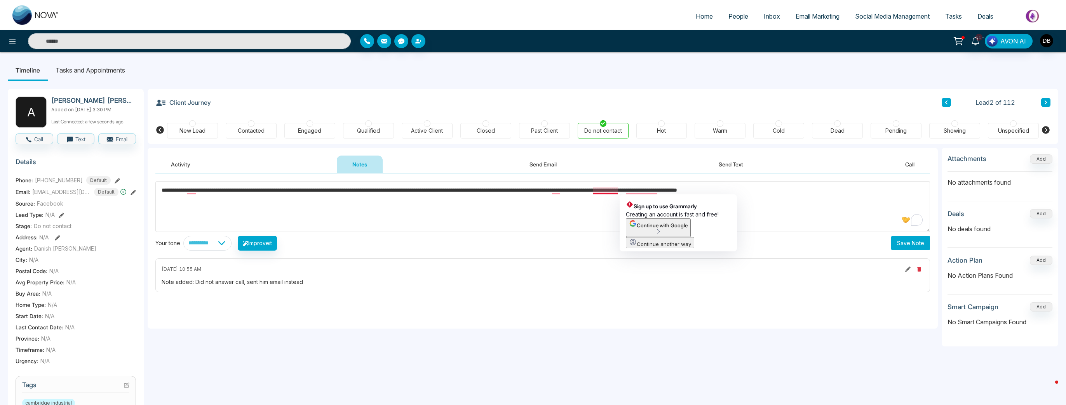
click at [610, 188] on textarea "**********" at bounding box center [542, 206] width 774 height 51
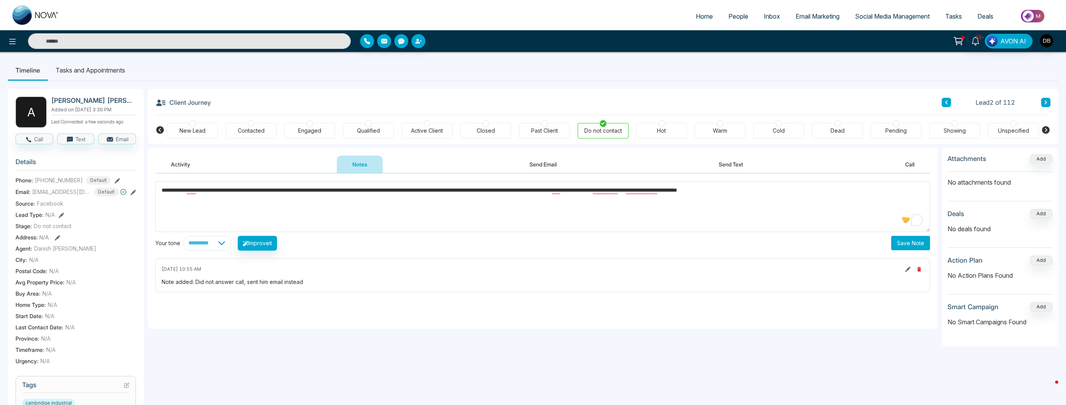
click at [681, 206] on textarea "**********" at bounding box center [542, 206] width 774 height 51
click at [560, 190] on textarea "**********" at bounding box center [542, 206] width 774 height 51
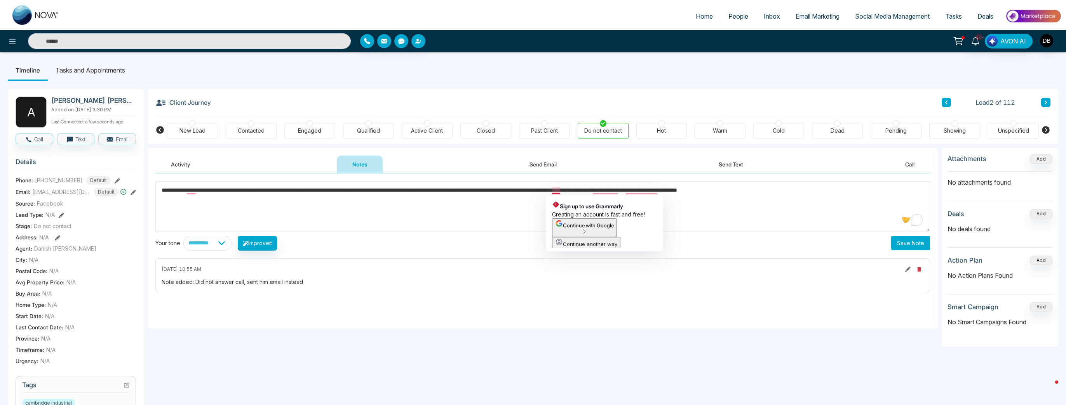
click at [712, 205] on textarea "**********" at bounding box center [542, 206] width 774 height 51
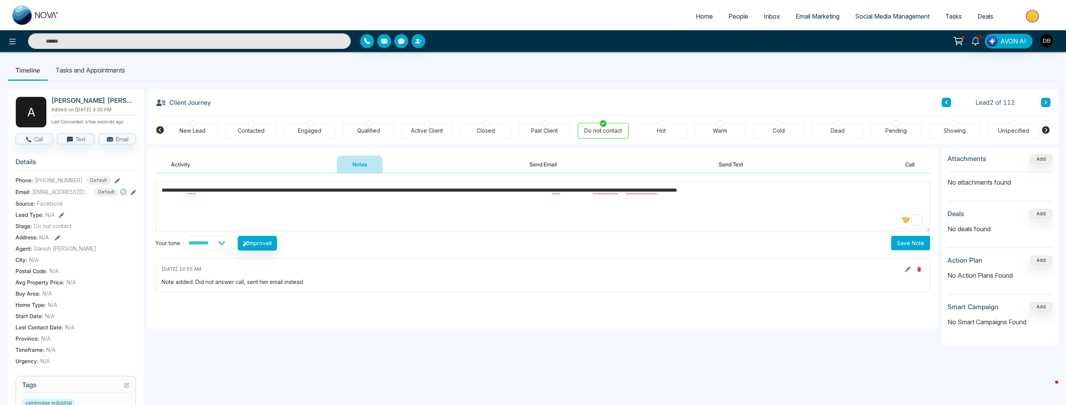
type textarea "**********"
click at [712, 242] on button "Save Note" at bounding box center [910, 243] width 39 height 14
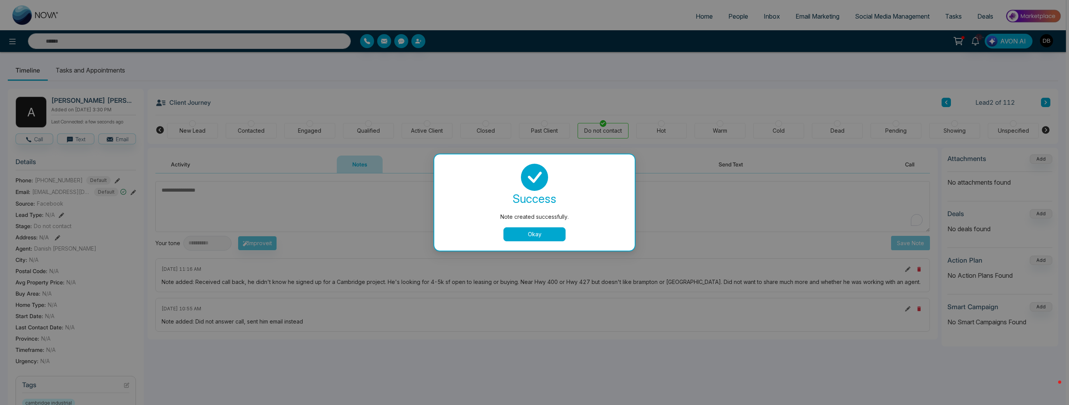
click at [549, 235] on button "Okay" at bounding box center [534, 235] width 62 height 14
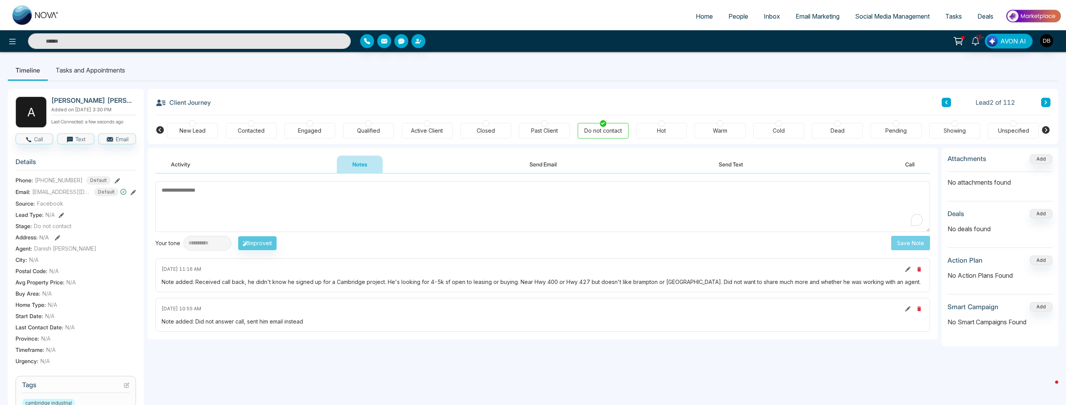
click at [78, 103] on h2 "[PERSON_NAME] [PERSON_NAME]" at bounding box center [92, 101] width 82 height 8
copy h2 "[PERSON_NAME] [PERSON_NAME]"
click at [56, 191] on span "[EMAIL_ADDRESS][DOMAIN_NAME]" at bounding box center [61, 192] width 58 height 8
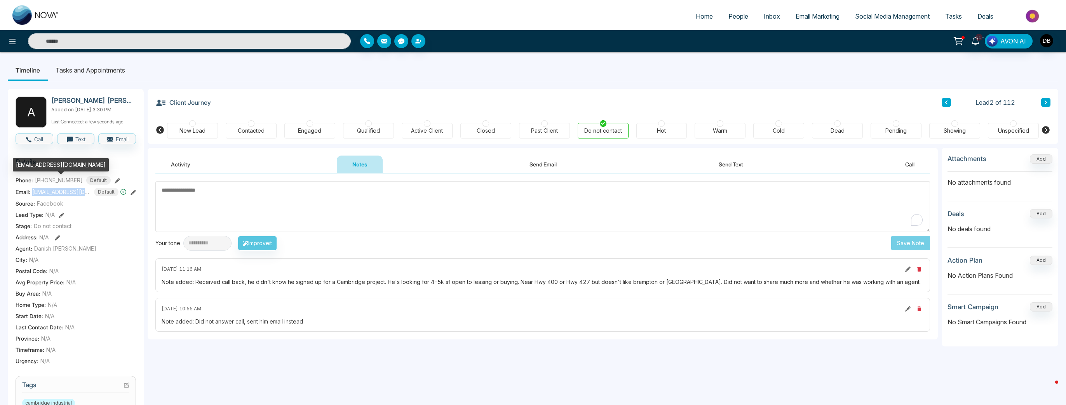
click at [56, 191] on span "[EMAIL_ADDRESS][DOMAIN_NAME]" at bounding box center [61, 192] width 58 height 8
copy span "[EMAIL_ADDRESS][DOMAIN_NAME]"
click at [58, 177] on div "[EMAIL_ADDRESS][DOMAIN_NAME]" at bounding box center [61, 167] width 96 height 19
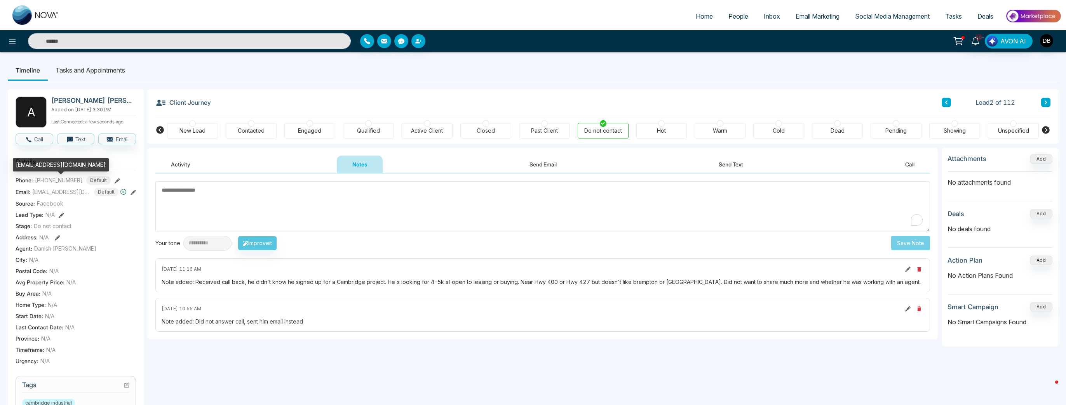
click at [53, 177] on div "[EMAIL_ADDRESS][DOMAIN_NAME]" at bounding box center [61, 167] width 96 height 19
click at [45, 177] on div "[EMAIL_ADDRESS][DOMAIN_NAME]" at bounding box center [61, 167] width 96 height 19
click at [85, 211] on div "Lead Type: N/A" at bounding box center [76, 215] width 120 height 8
click at [69, 182] on span "[PHONE_NUMBER]" at bounding box center [59, 180] width 48 height 8
click at [68, 182] on span "[PHONE_NUMBER]" at bounding box center [59, 180] width 48 height 8
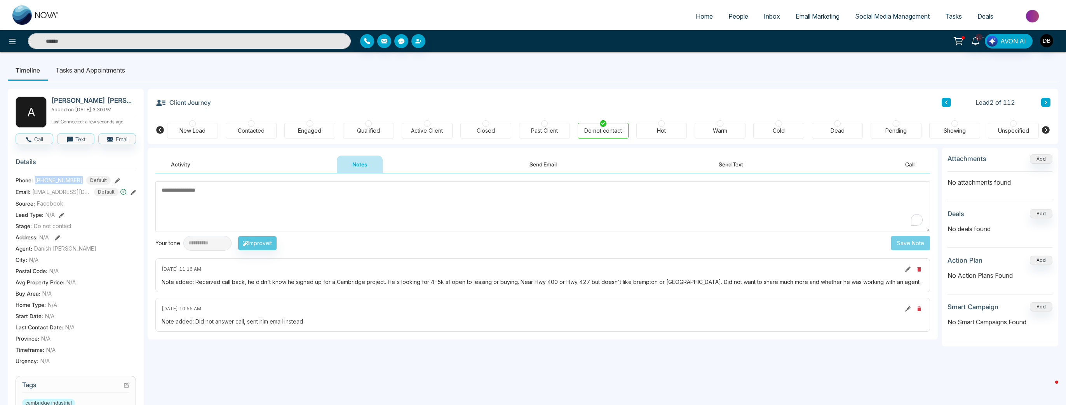
click at [68, 182] on span "[PHONE_NUMBER]" at bounding box center [59, 180] width 48 height 8
drag, startPoint x: 647, startPoint y: 271, endPoint x: 592, endPoint y: 279, distance: 56.5
click at [647, 271] on div "[DATE] 11:16 AM" at bounding box center [543, 269] width 762 height 9
drag, startPoint x: 426, startPoint y: 282, endPoint x: 688, endPoint y: 278, distance: 262.2
click at [688, 278] on div "Note added: Received call back, he didn't know he signed up for a Cambridge pro…" at bounding box center [543, 282] width 762 height 8
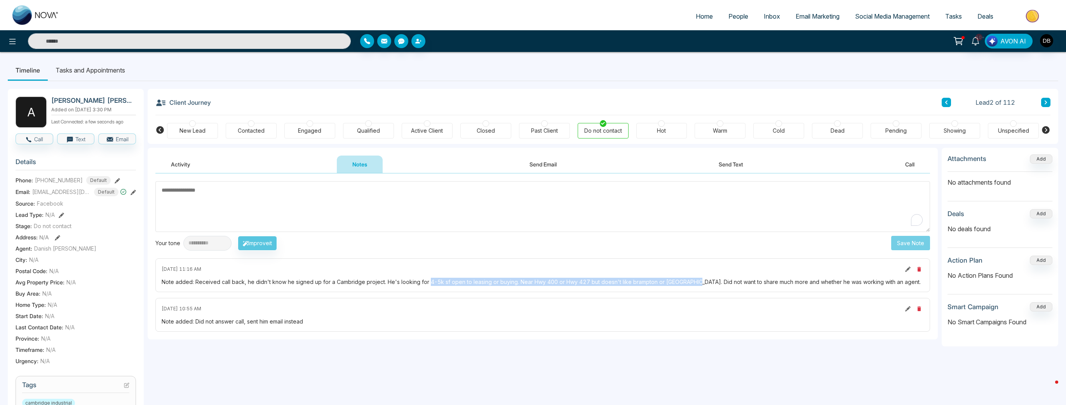
click at [712, 103] on icon at bounding box center [946, 103] width 2 height 4
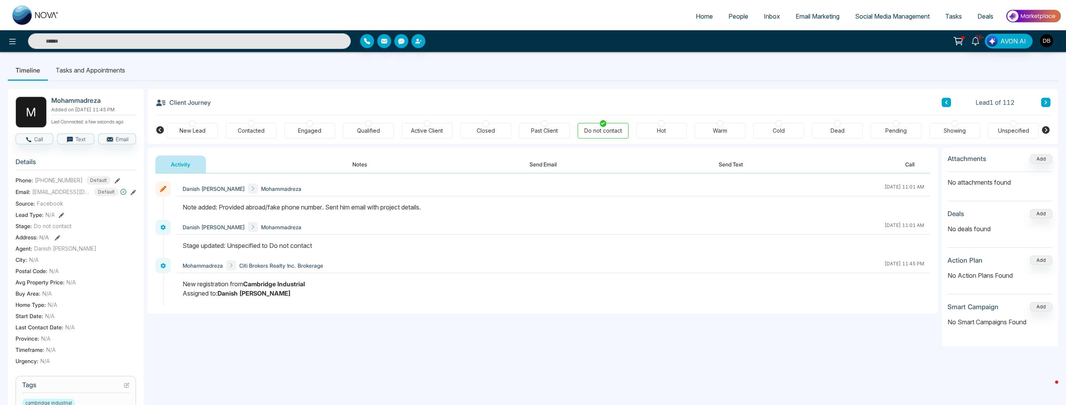
click at [367, 157] on button "Notes" at bounding box center [360, 164] width 46 height 17
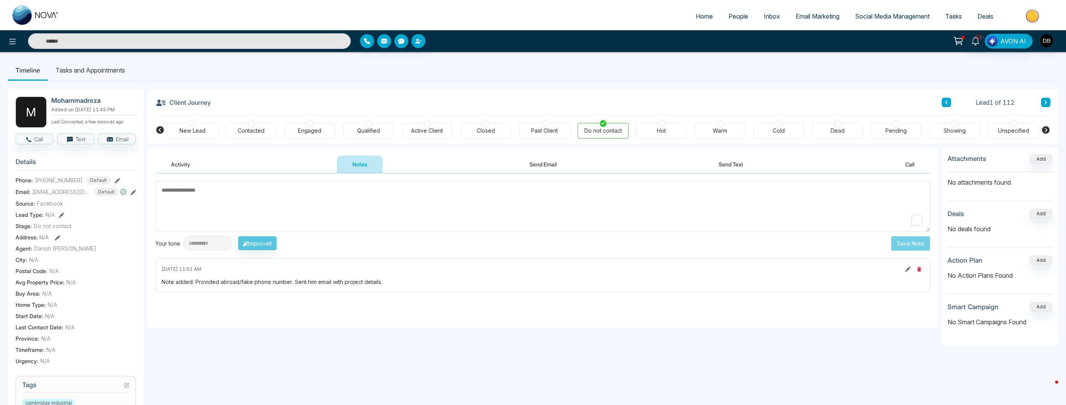
click at [28, 24] on img at bounding box center [35, 14] width 47 height 19
select select "*"
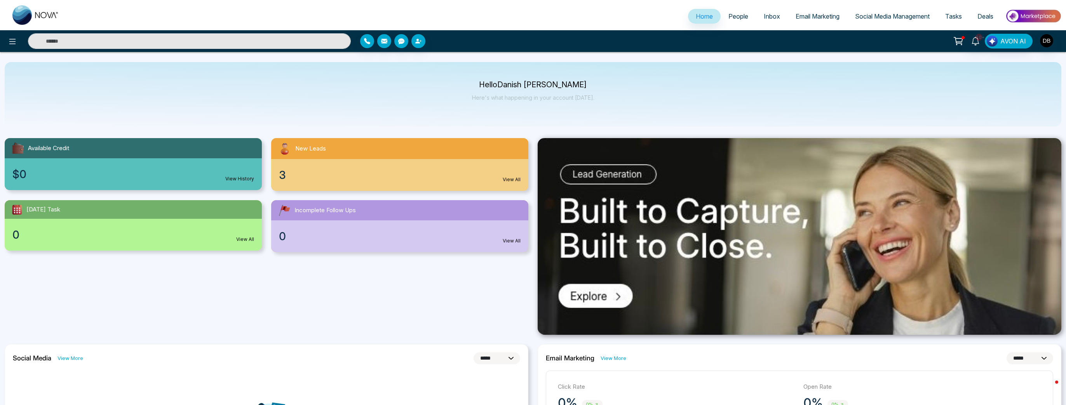
click at [712, 16] on span "People" at bounding box center [738, 16] width 20 height 8
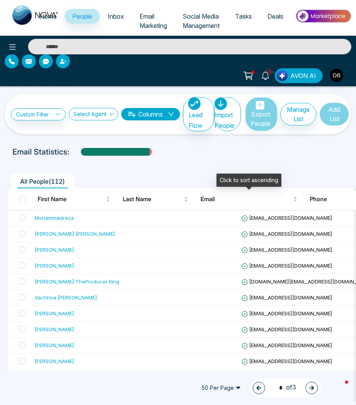
click at [198, 169] on div "All People ( 112 )" at bounding box center [178, 179] width 350 height 20
click at [238, 236] on td "[EMAIL_ADDRESS][DOMAIN_NAME]" at bounding box center [326, 234] width 176 height 16
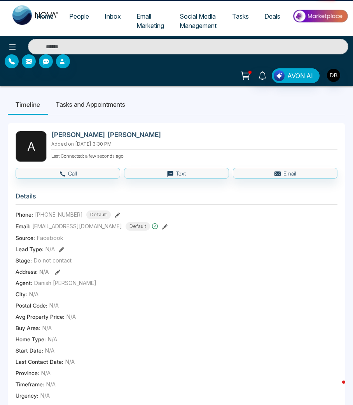
click at [239, 237] on div "Source: Facebook" at bounding box center [177, 238] width 322 height 8
click at [137, 248] on div "Lead Type: N/A" at bounding box center [177, 249] width 322 height 8
click at [87, 230] on section "Details Phone: [PHONE_NUMBER] Default Email: [EMAIL_ADDRESS][DOMAIN_NAME] Defau…" at bounding box center [177, 294] width 322 height 216
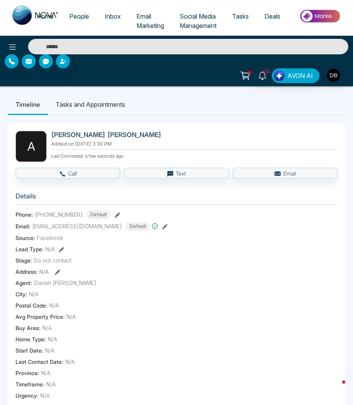
click at [86, 224] on span "[EMAIL_ADDRESS][DOMAIN_NAME]" at bounding box center [77, 226] width 90 height 8
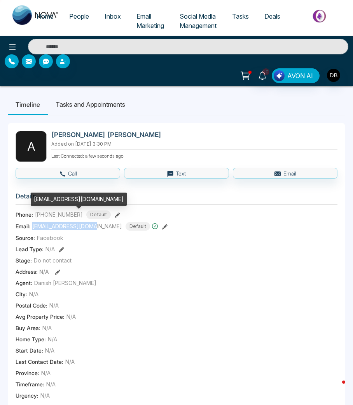
click at [86, 224] on span "[EMAIL_ADDRESS][DOMAIN_NAME]" at bounding box center [77, 226] width 90 height 8
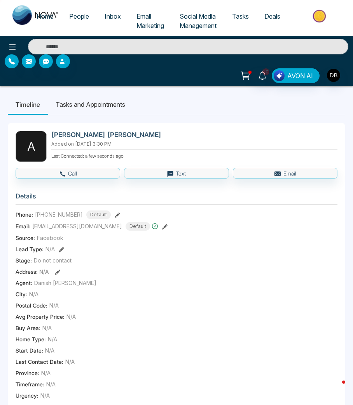
click at [64, 208] on section "Details Phone: [PHONE_NUMBER] Default Email: [EMAIL_ADDRESS][DOMAIN_NAME] Defau…" at bounding box center [177, 294] width 322 height 216
click at [62, 212] on span "[PHONE_NUMBER]" at bounding box center [59, 215] width 48 height 8
click at [61, 212] on span "[PHONE_NUMBER]" at bounding box center [59, 215] width 48 height 8
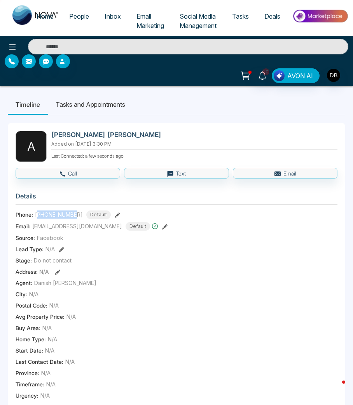
click at [61, 212] on span "[PHONE_NUMBER]" at bounding box center [59, 215] width 48 height 8
click at [59, 213] on span "[PHONE_NUMBER]" at bounding box center [59, 215] width 48 height 8
click at [57, 214] on span "[PHONE_NUMBER]" at bounding box center [59, 215] width 48 height 8
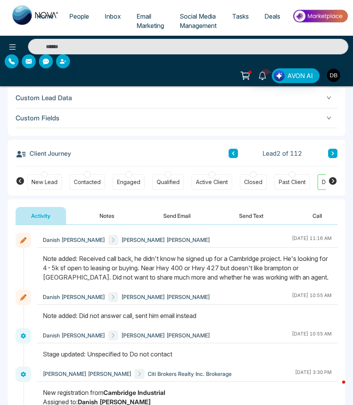
scroll to position [621, 0]
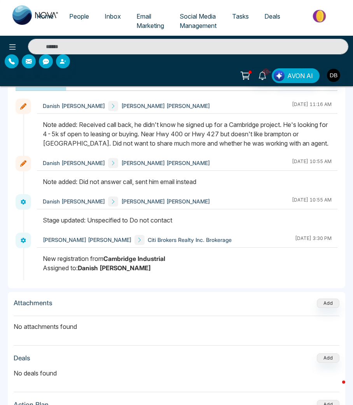
drag, startPoint x: 124, startPoint y: 267, endPoint x: 32, endPoint y: 260, distance: 92.7
click at [32, 260] on div "[PERSON_NAME] [PERSON_NAME] Brokers Realty Inc. Brokerage [DATE] 3:30 PM" at bounding box center [177, 257] width 322 height 48
click at [175, 255] on div "New registration from Cambridge Industrial Assigned to: Danish [PERSON_NAME]" at bounding box center [187, 263] width 289 height 19
click at [250, 328] on p "No attachments found" at bounding box center [176, 323] width 325 height 15
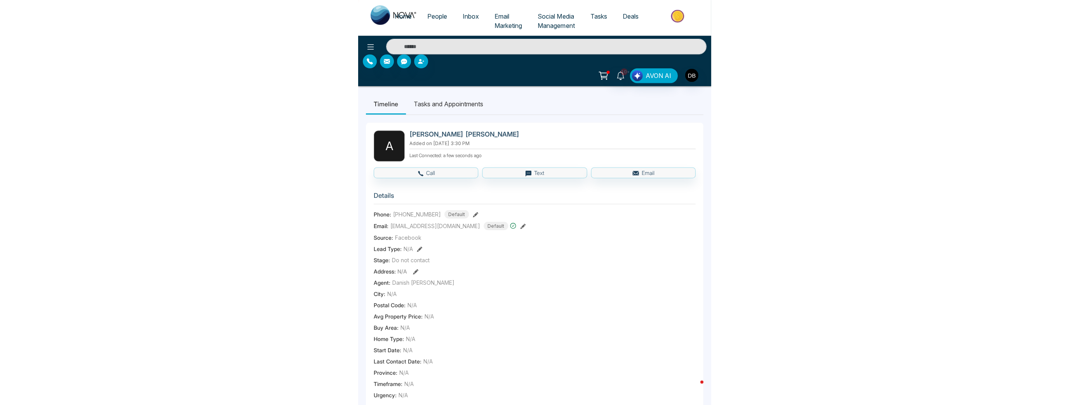
scroll to position [0, 0]
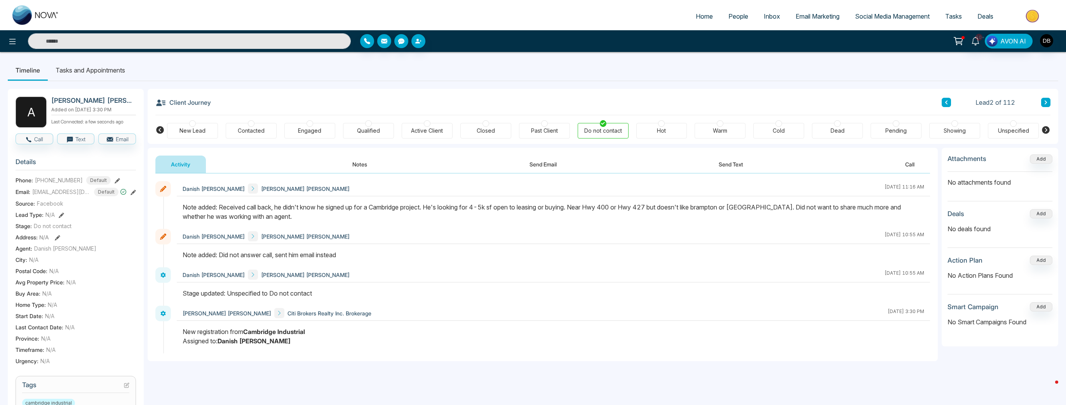
click at [266, 134] on div "Contacted" at bounding box center [251, 131] width 51 height 16
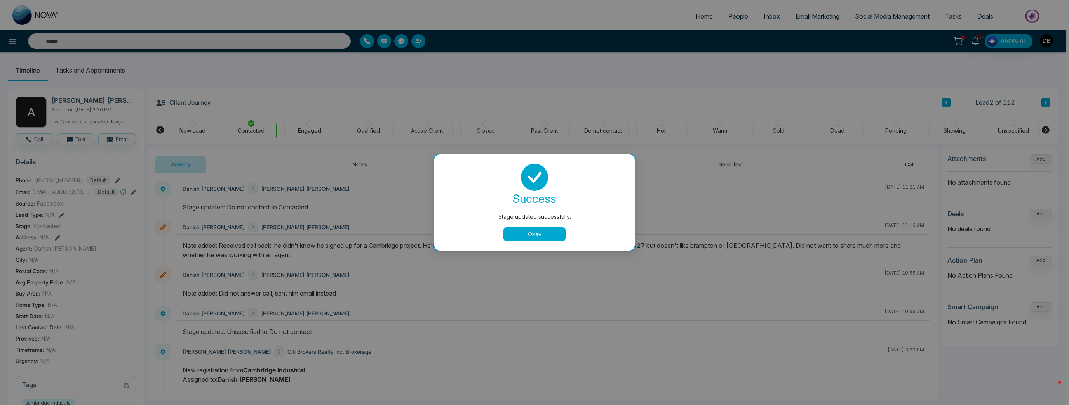
click at [541, 238] on button "Okay" at bounding box center [534, 235] width 62 height 14
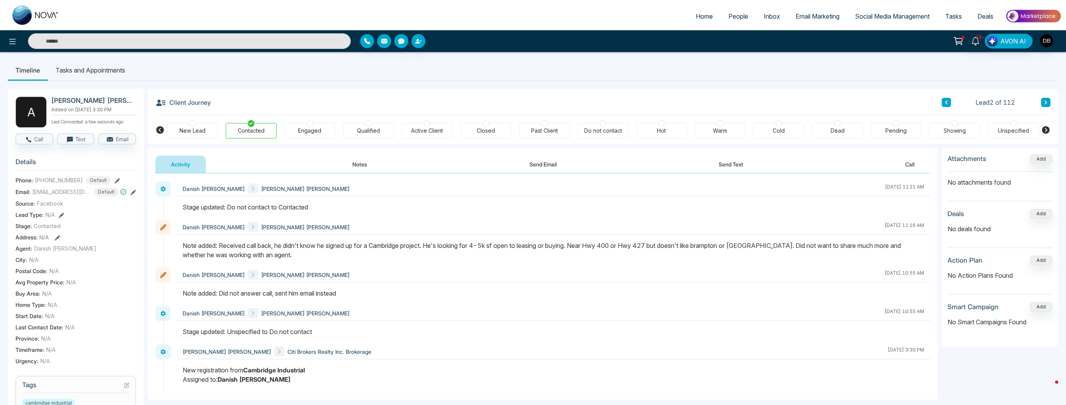
click at [712, 19] on span "People" at bounding box center [738, 16] width 20 height 8
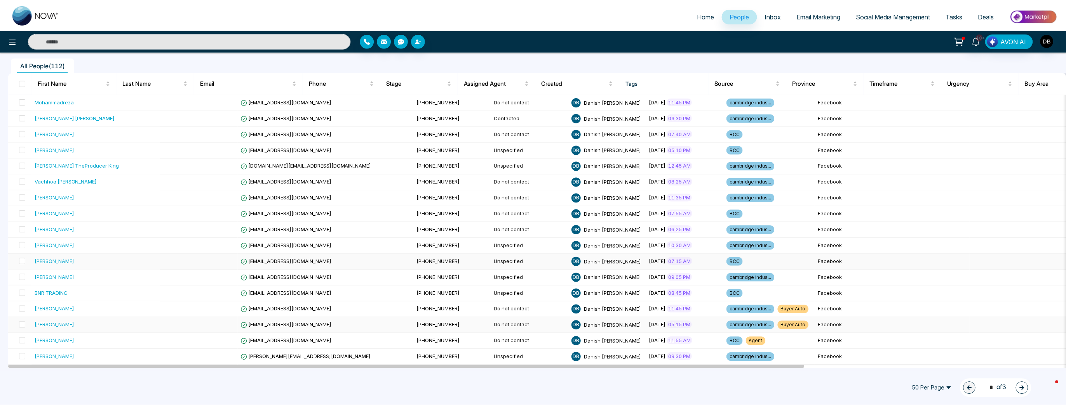
scroll to position [124, 0]
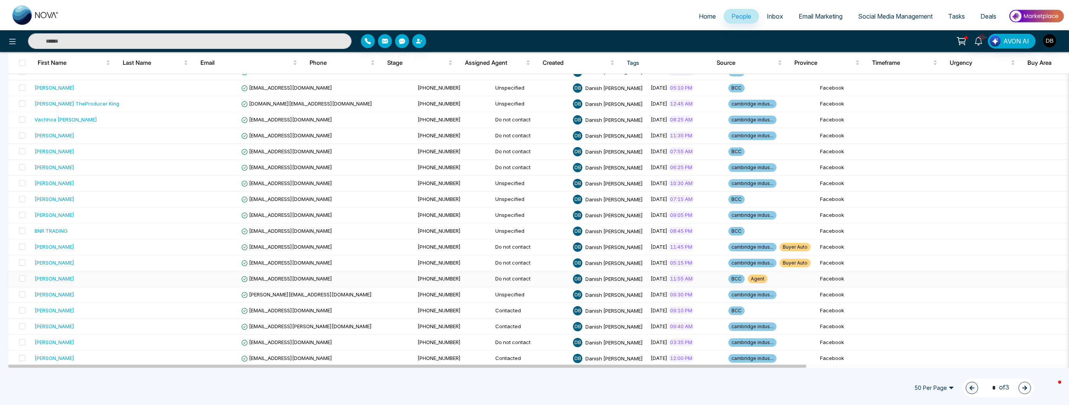
click at [162, 277] on td at bounding box center [199, 279] width 78 height 16
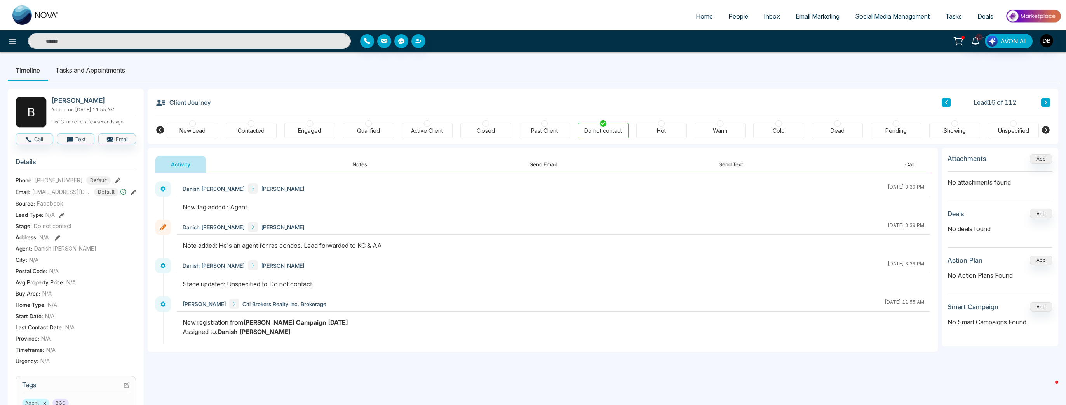
click at [712, 106] on button at bounding box center [945, 102] width 9 height 9
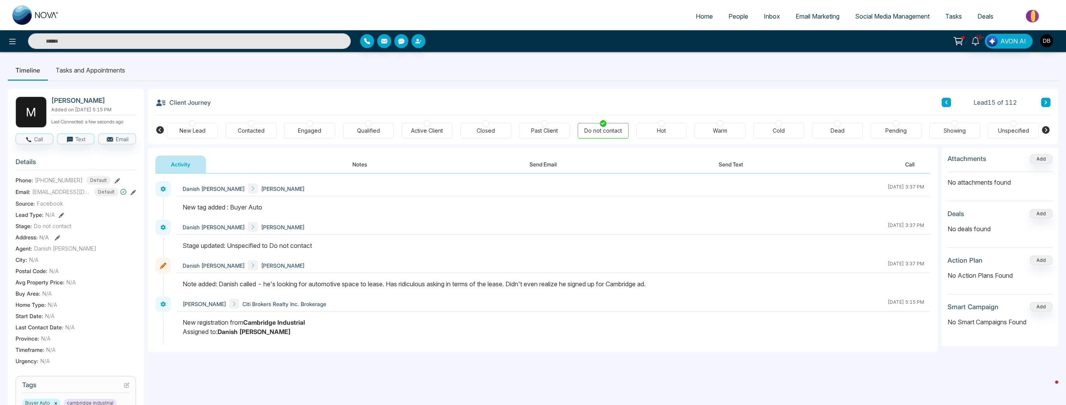
click at [949, 104] on button at bounding box center [945, 102] width 9 height 9
click at [949, 99] on button at bounding box center [945, 102] width 9 height 9
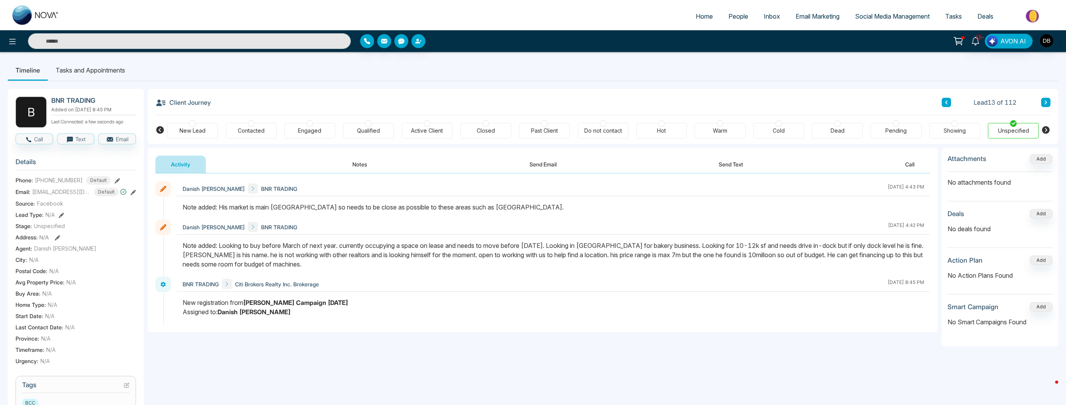
click at [254, 130] on div "Contacted" at bounding box center [251, 131] width 27 height 8
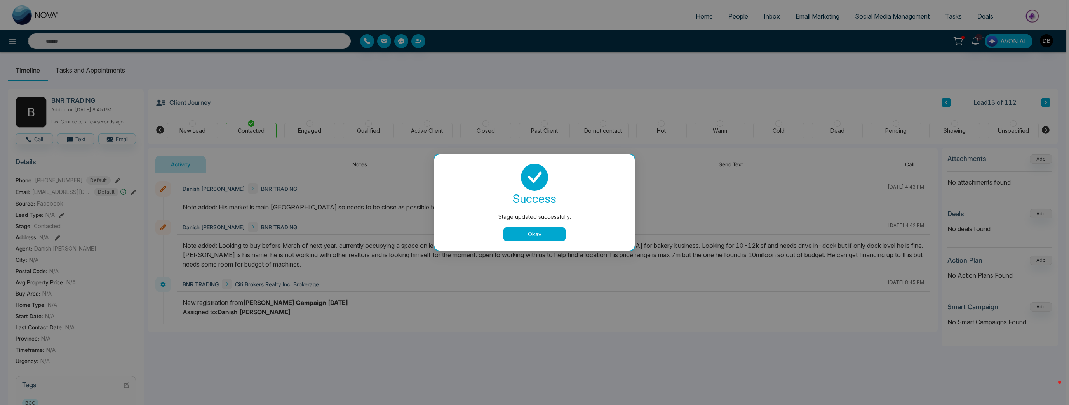
click at [546, 232] on button "Okay" at bounding box center [534, 235] width 62 height 14
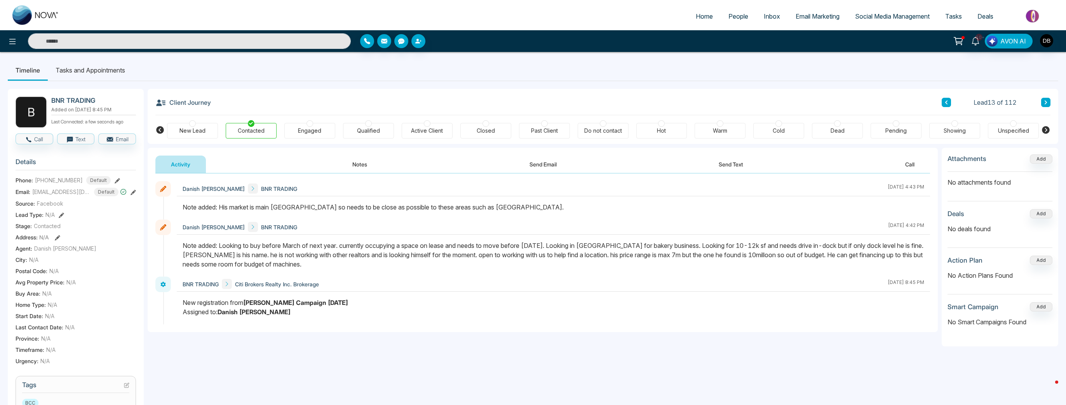
click at [947, 101] on icon at bounding box center [946, 103] width 2 height 4
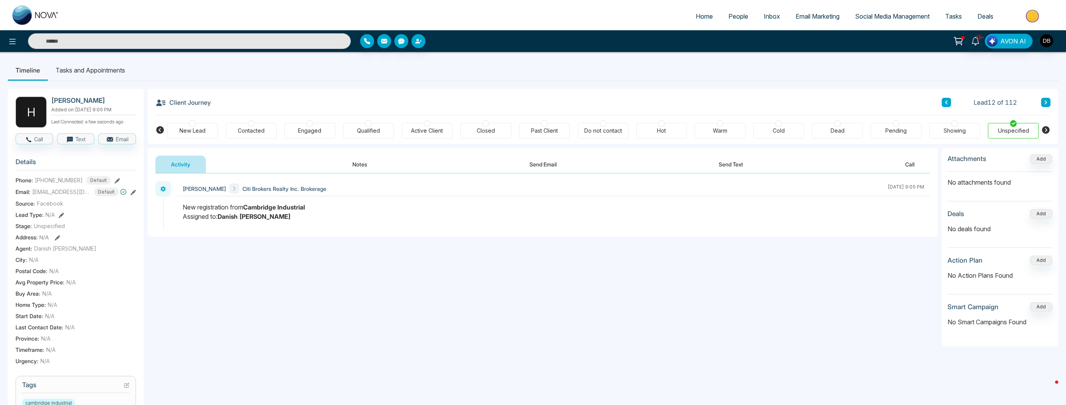
click at [604, 127] on div "Do not contact" at bounding box center [603, 131] width 38 height 8
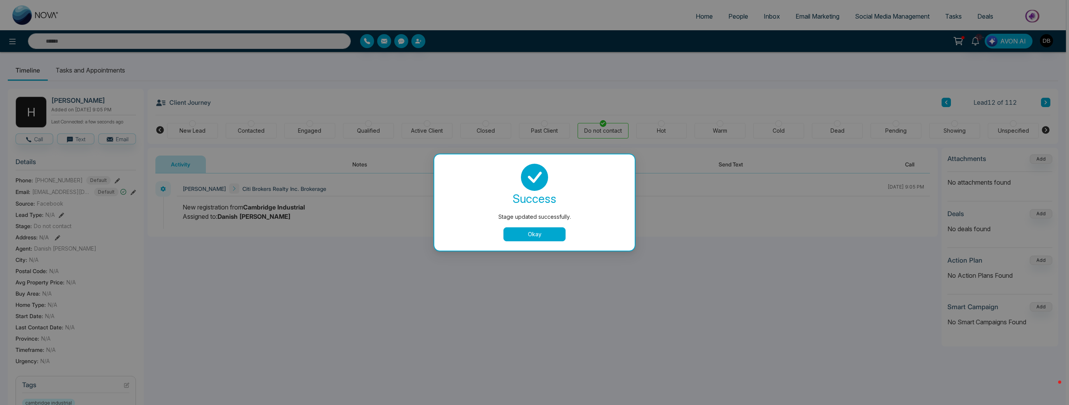
click at [534, 237] on button "Okay" at bounding box center [534, 235] width 62 height 14
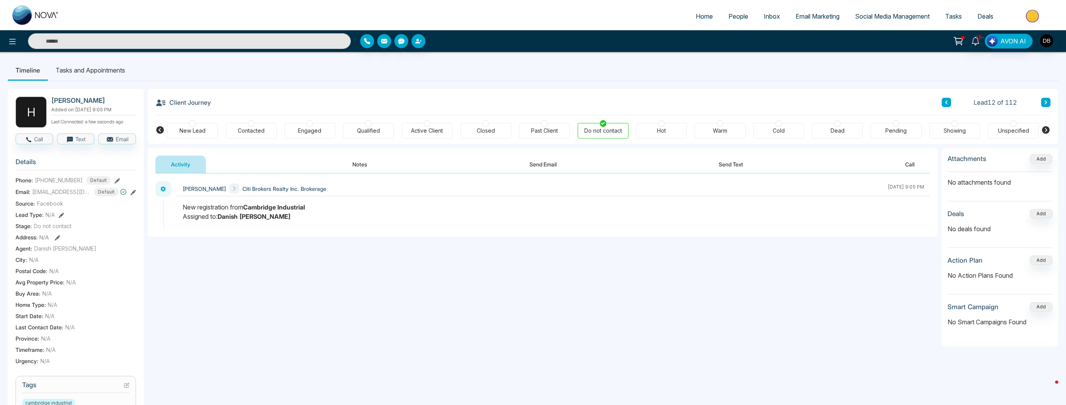
click at [354, 158] on button "Notes" at bounding box center [360, 164] width 46 height 17
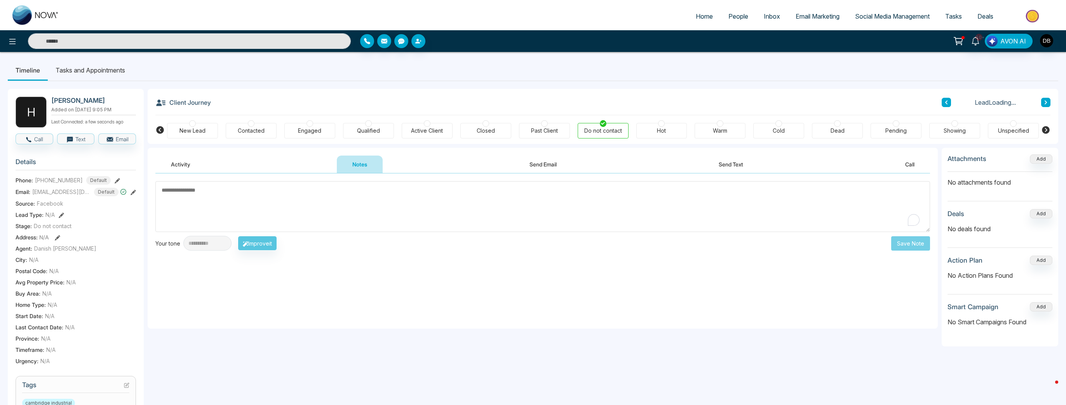
click at [332, 220] on textarea "To enrich screen reader interactions, please activate Accessibility in Grammarl…" at bounding box center [542, 206] width 774 height 51
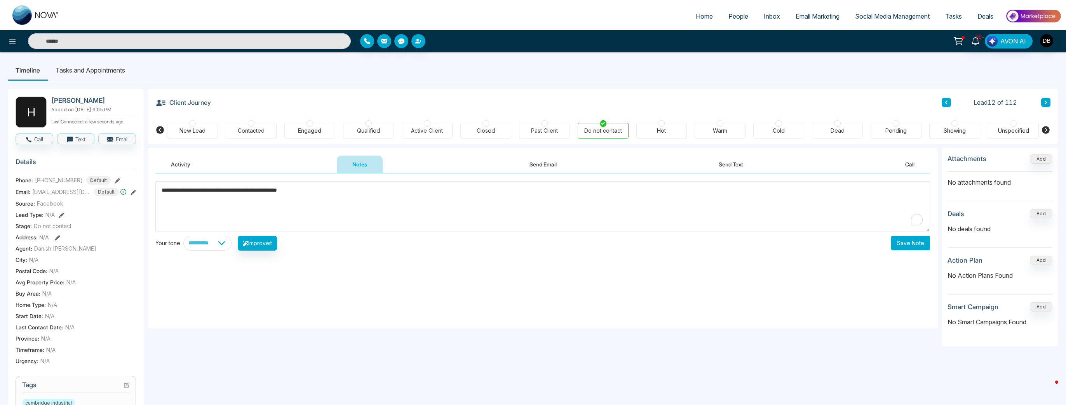
type textarea "**********"
click at [915, 238] on button "Save Note" at bounding box center [910, 243] width 39 height 14
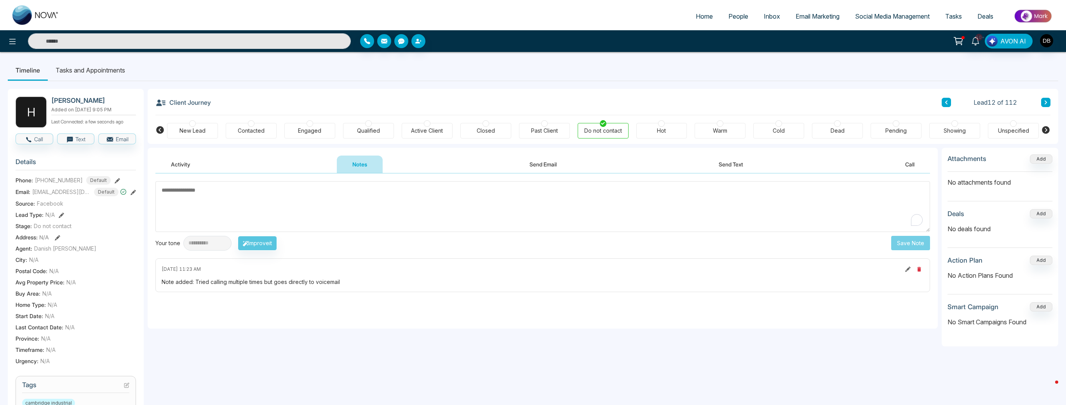
click at [171, 160] on button "Activity" at bounding box center [180, 164] width 50 height 17
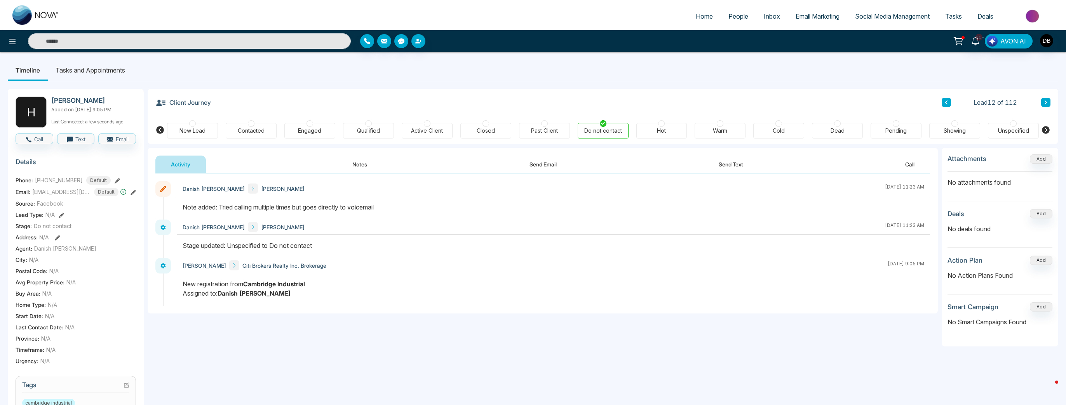
click at [354, 157] on button "Notes" at bounding box center [360, 164] width 46 height 17
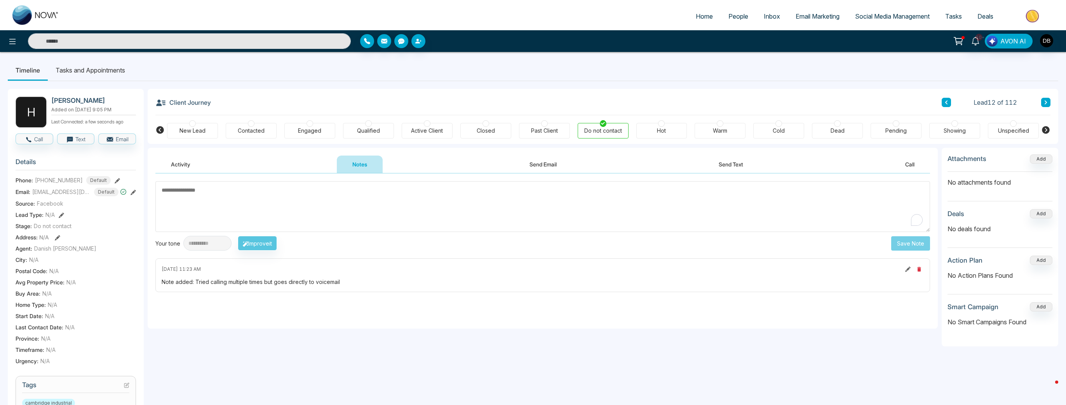
click at [739, 14] on span "People" at bounding box center [738, 16] width 20 height 8
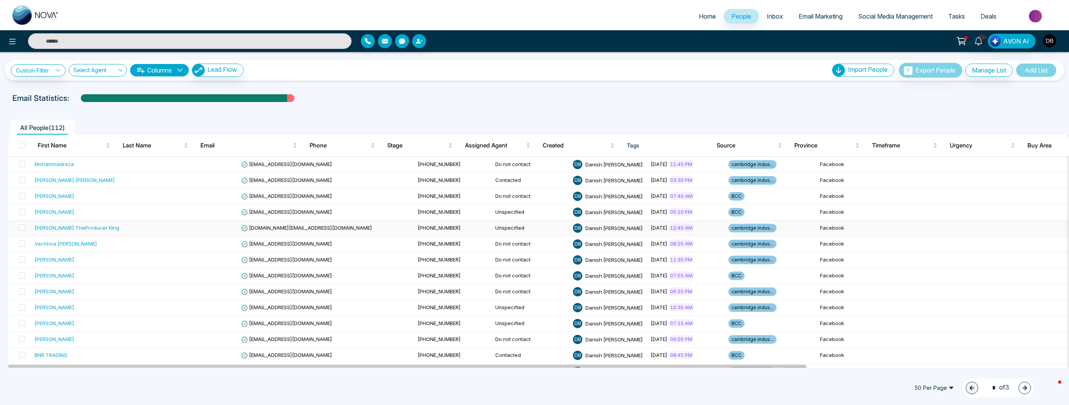
click at [160, 233] on td at bounding box center [199, 229] width 78 height 16
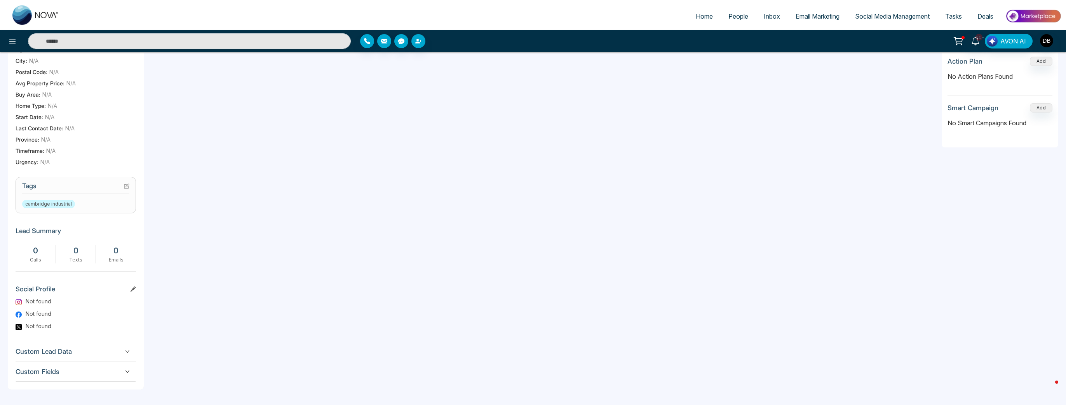
click at [558, 322] on div "**********" at bounding box center [543, 169] width 790 height 441
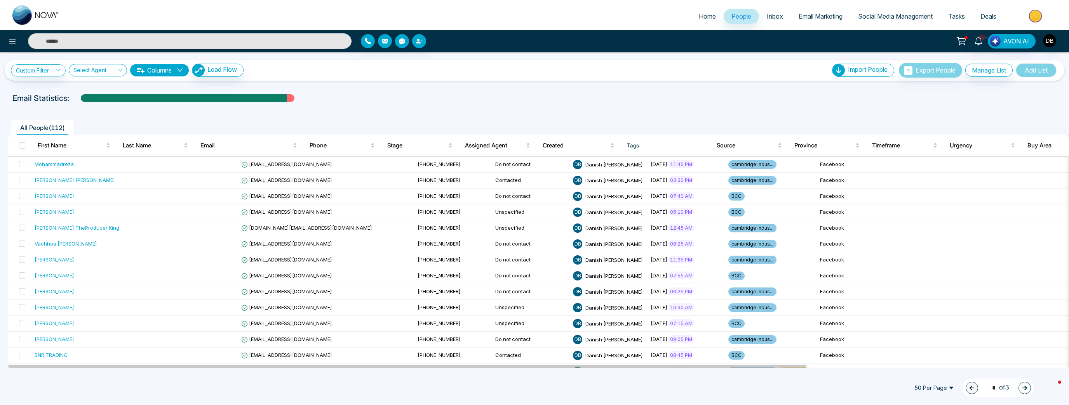
drag, startPoint x: 21, startPoint y: 18, endPoint x: 27, endPoint y: 22, distance: 6.5
click at [21, 18] on img at bounding box center [35, 14] width 47 height 19
select select "*"
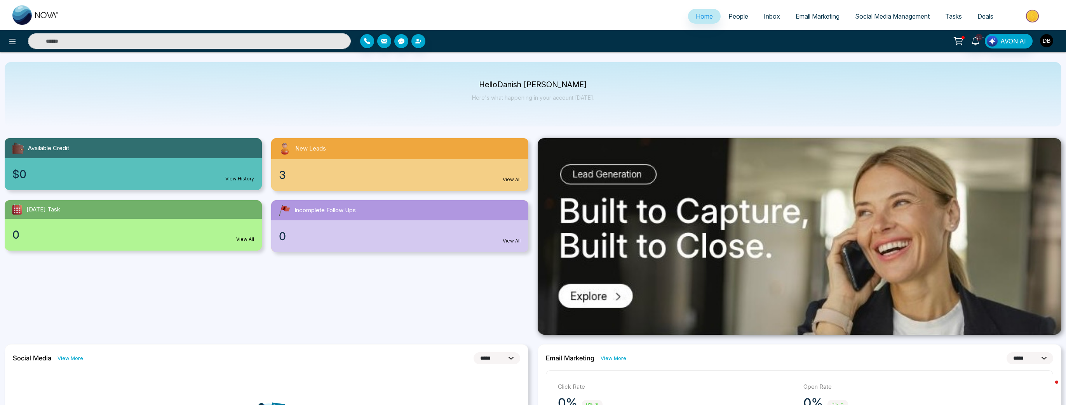
click at [1046, 47] on img "button" at bounding box center [1046, 40] width 13 height 13
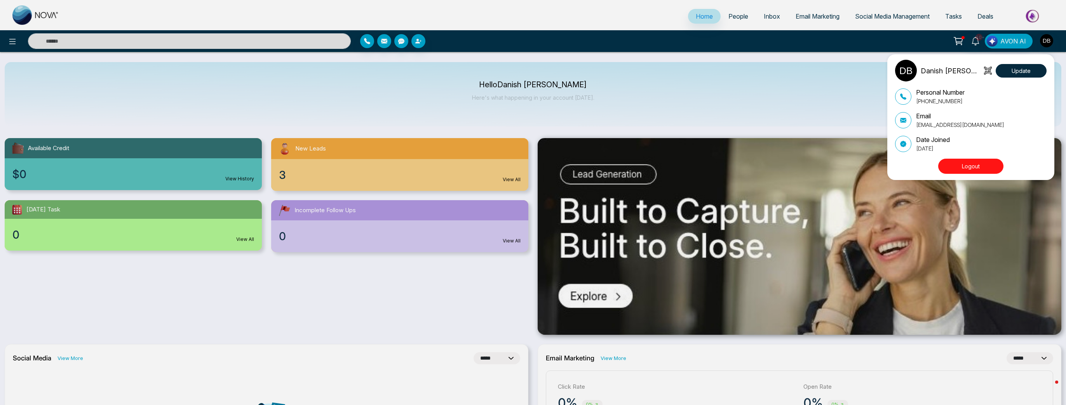
click at [12, 41] on div "Danish Brar Update Personal Number +16478607355 Email danish@citibrokers.ca Dat…" at bounding box center [533, 202] width 1066 height 405
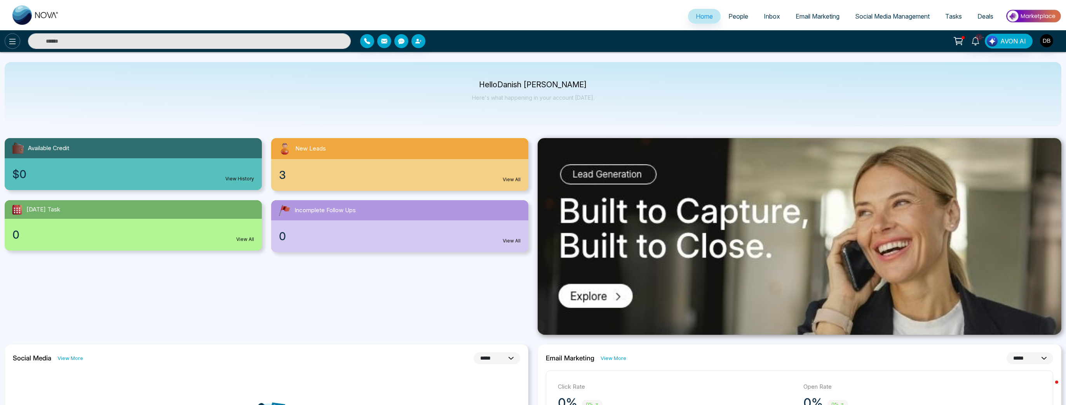
click at [12, 42] on icon at bounding box center [12, 41] width 9 height 9
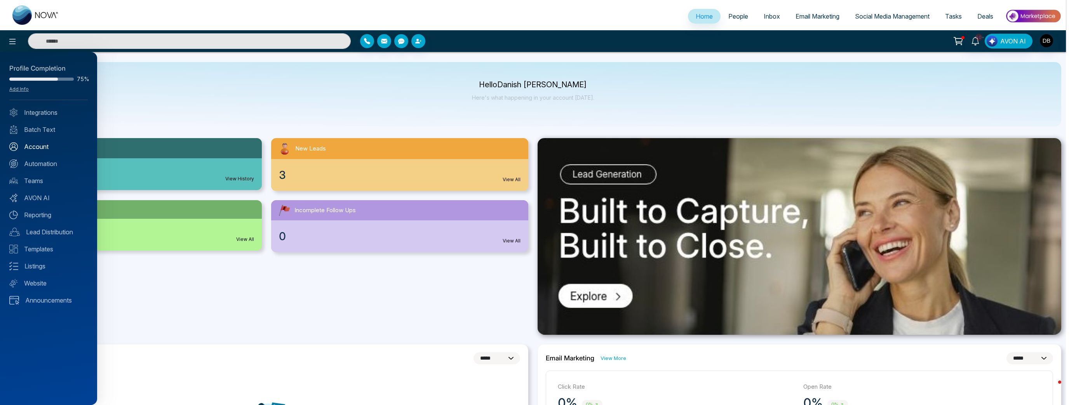
click at [42, 148] on link "Account" at bounding box center [48, 146] width 78 height 9
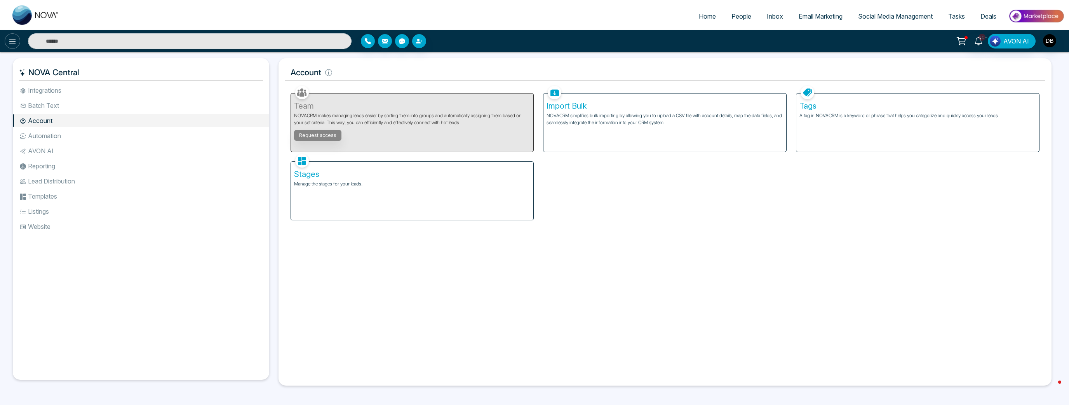
click at [5, 38] on button at bounding box center [13, 41] width 16 height 16
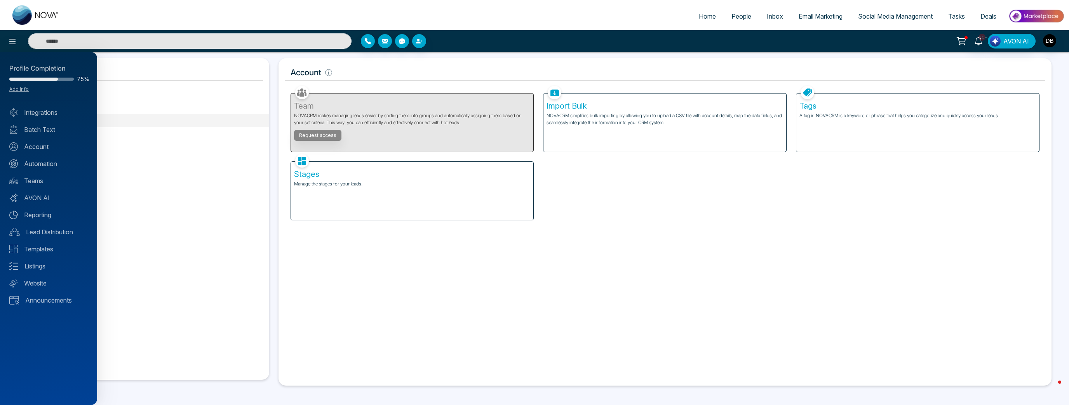
click at [522, 26] on div at bounding box center [534, 202] width 1069 height 405
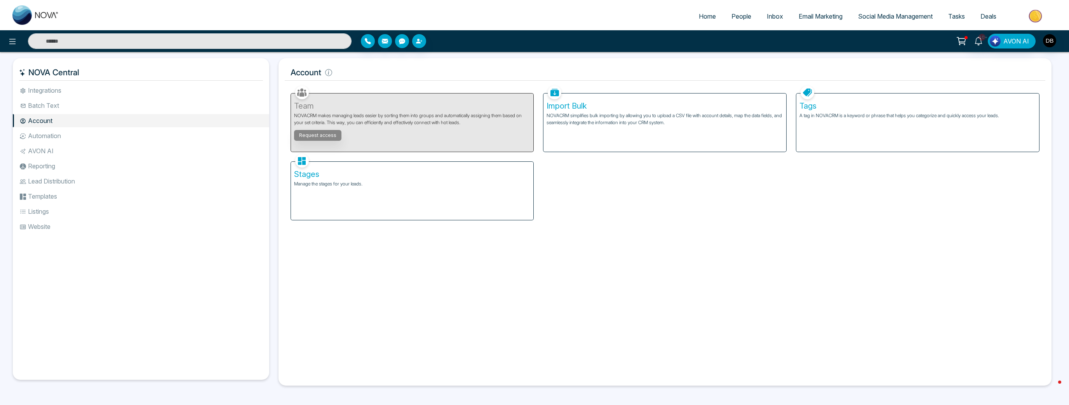
click at [745, 12] on span "People" at bounding box center [741, 16] width 20 height 8
